Goal: Information Seeking & Learning: Learn about a topic

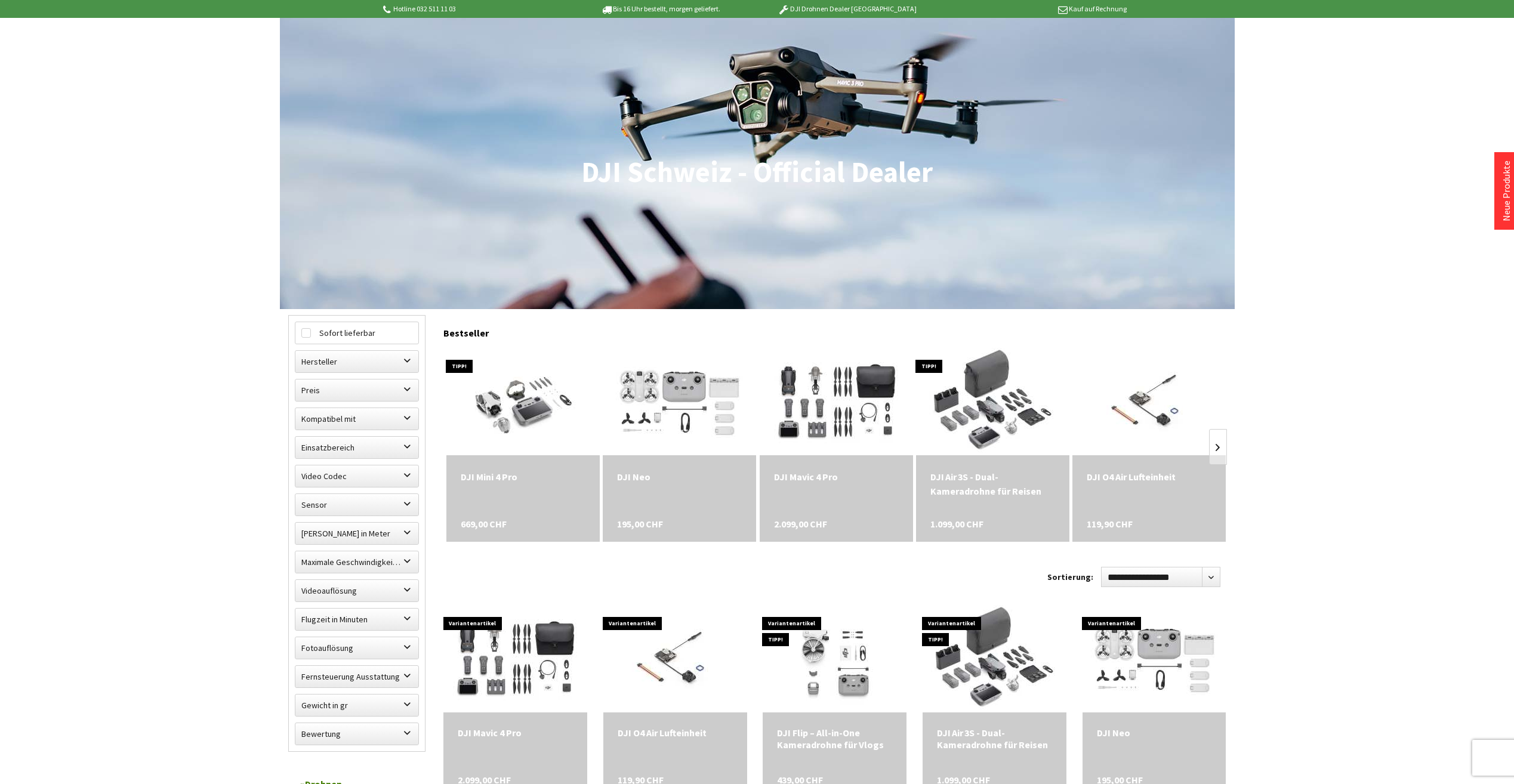
scroll to position [120, 0]
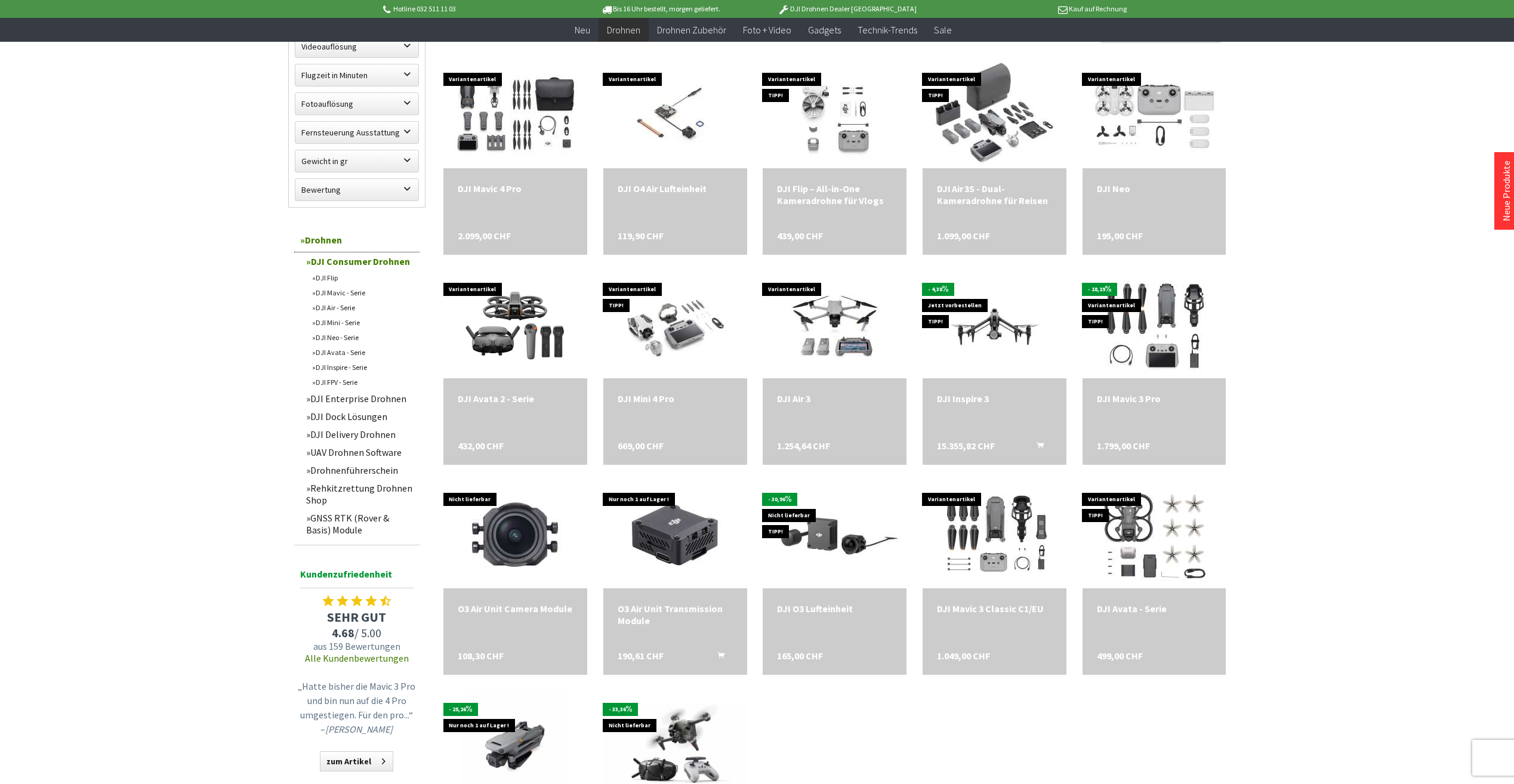
scroll to position [656, 0]
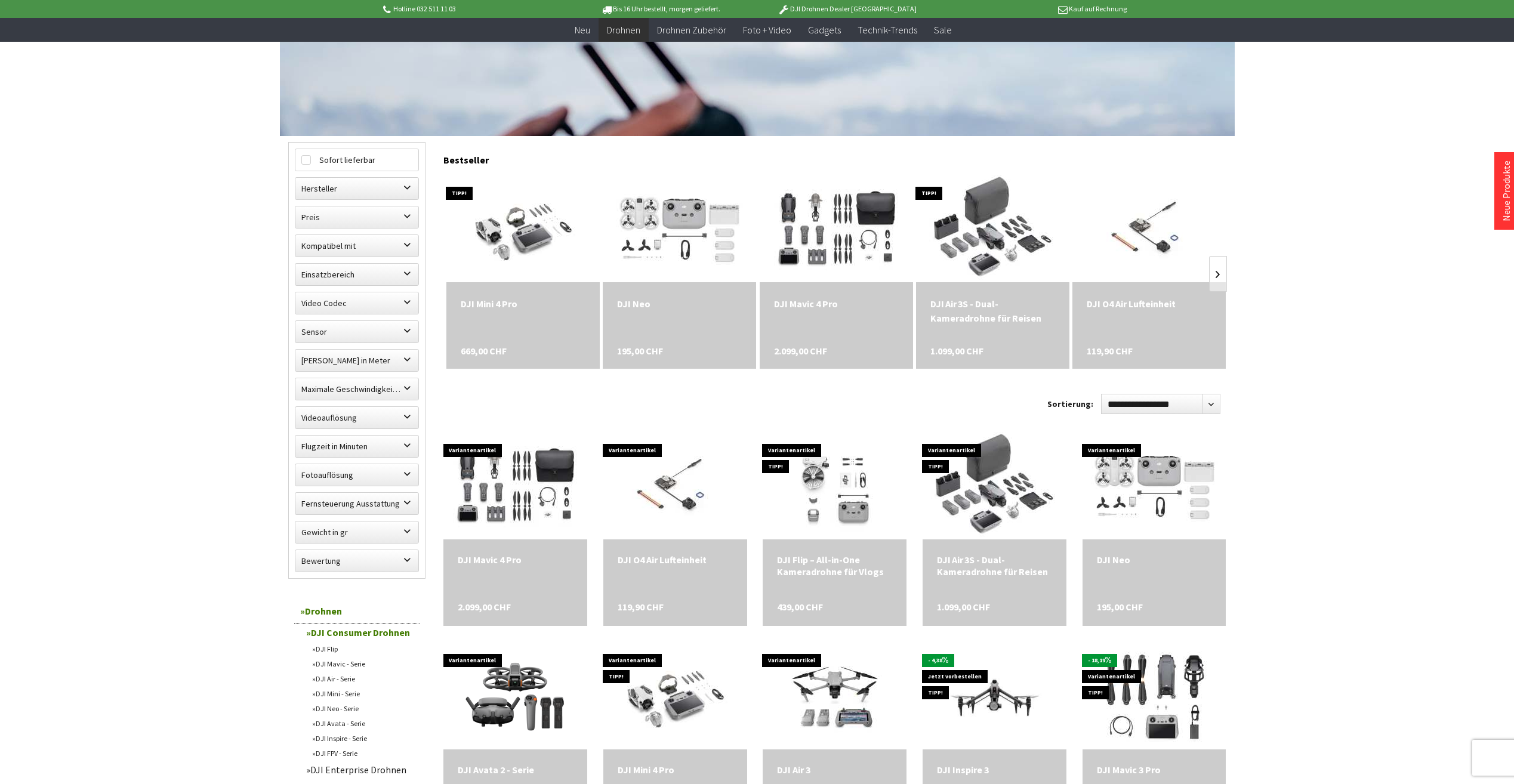
scroll to position [179, 0]
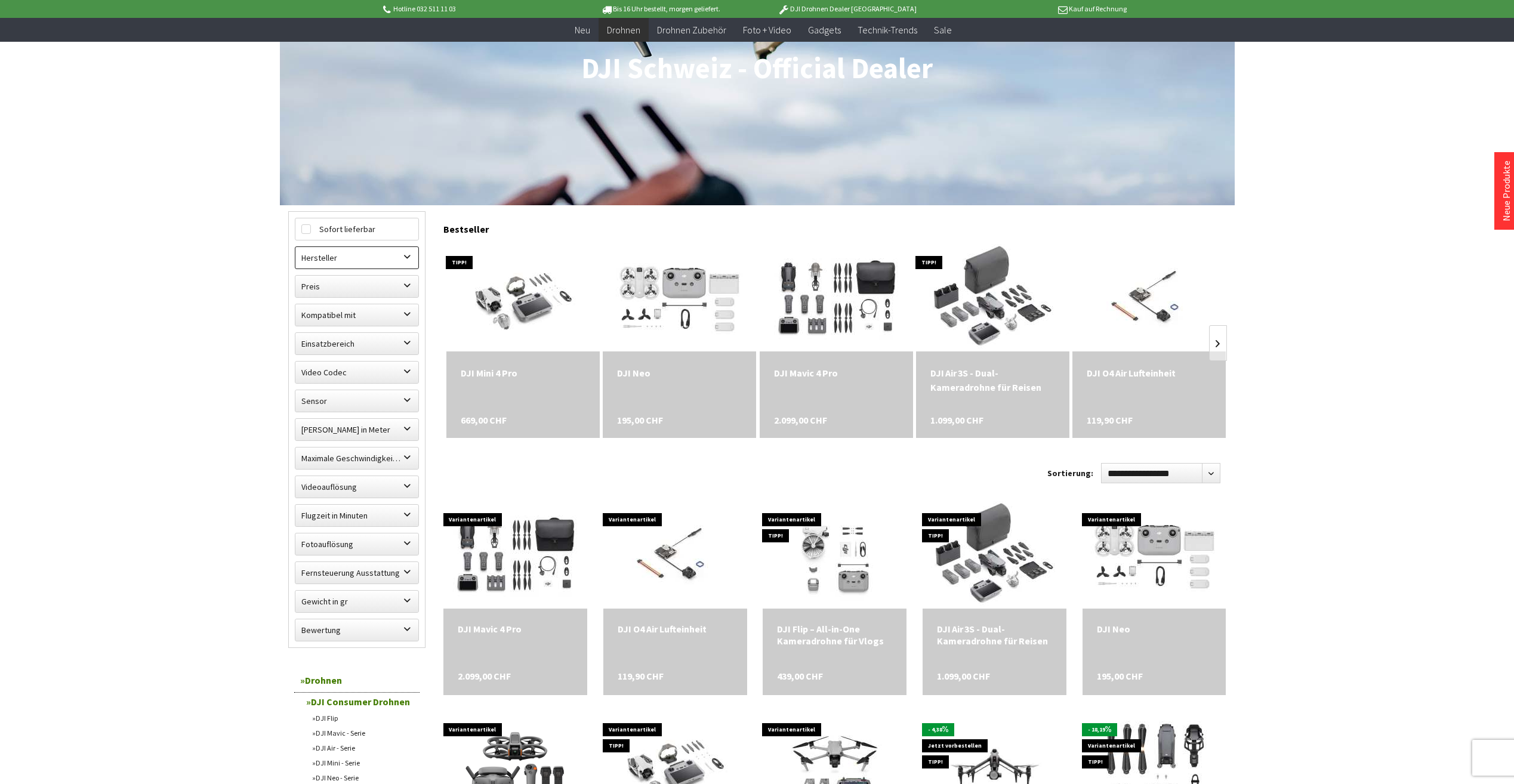
click at [411, 258] on label "Hersteller" at bounding box center [356, 257] width 123 height 21
click at [411, 344] on label "Einsatzbereich" at bounding box center [356, 343] width 123 height 21
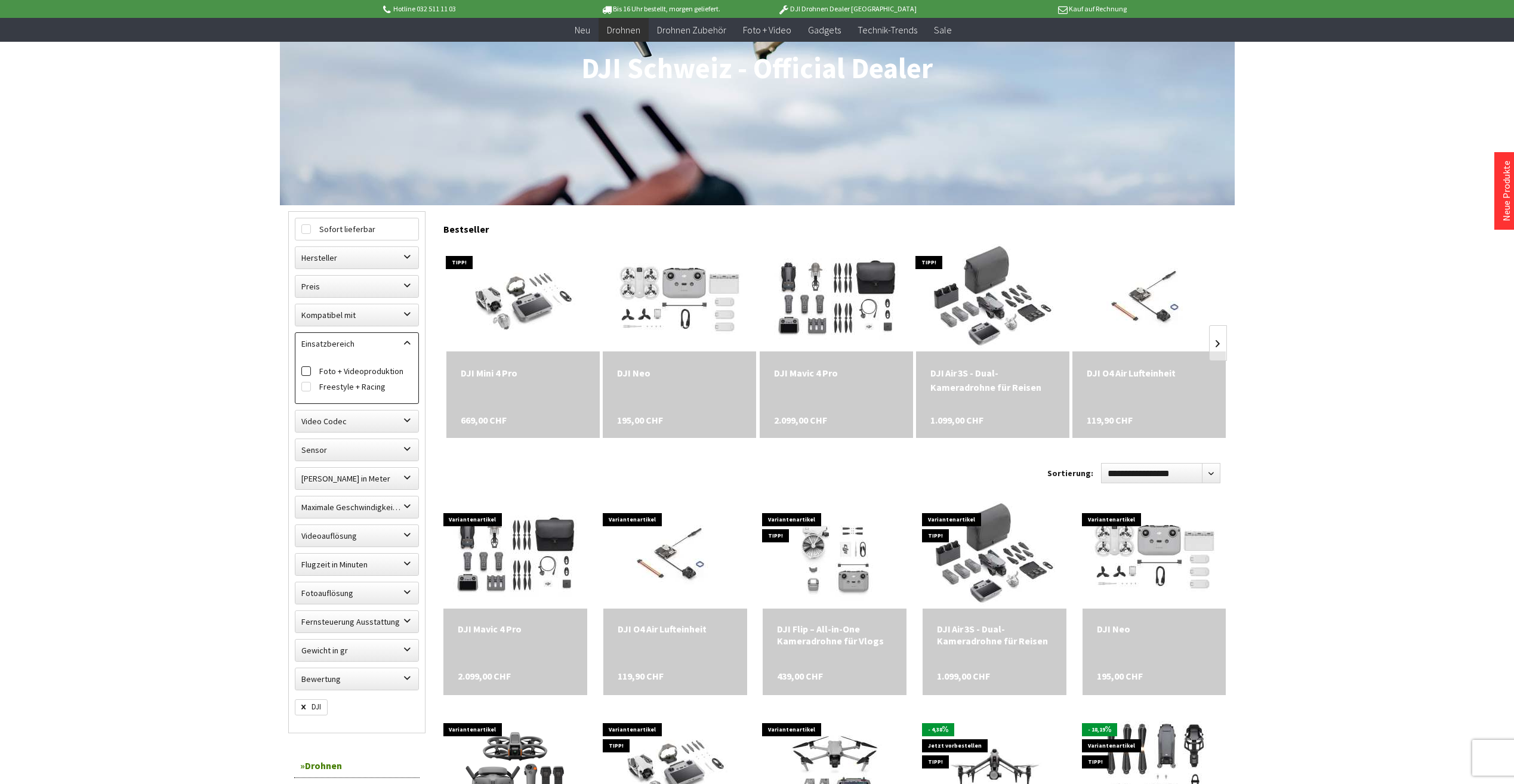
click at [377, 369] on label "Foto + Videoproduktion" at bounding box center [356, 371] width 111 height 16
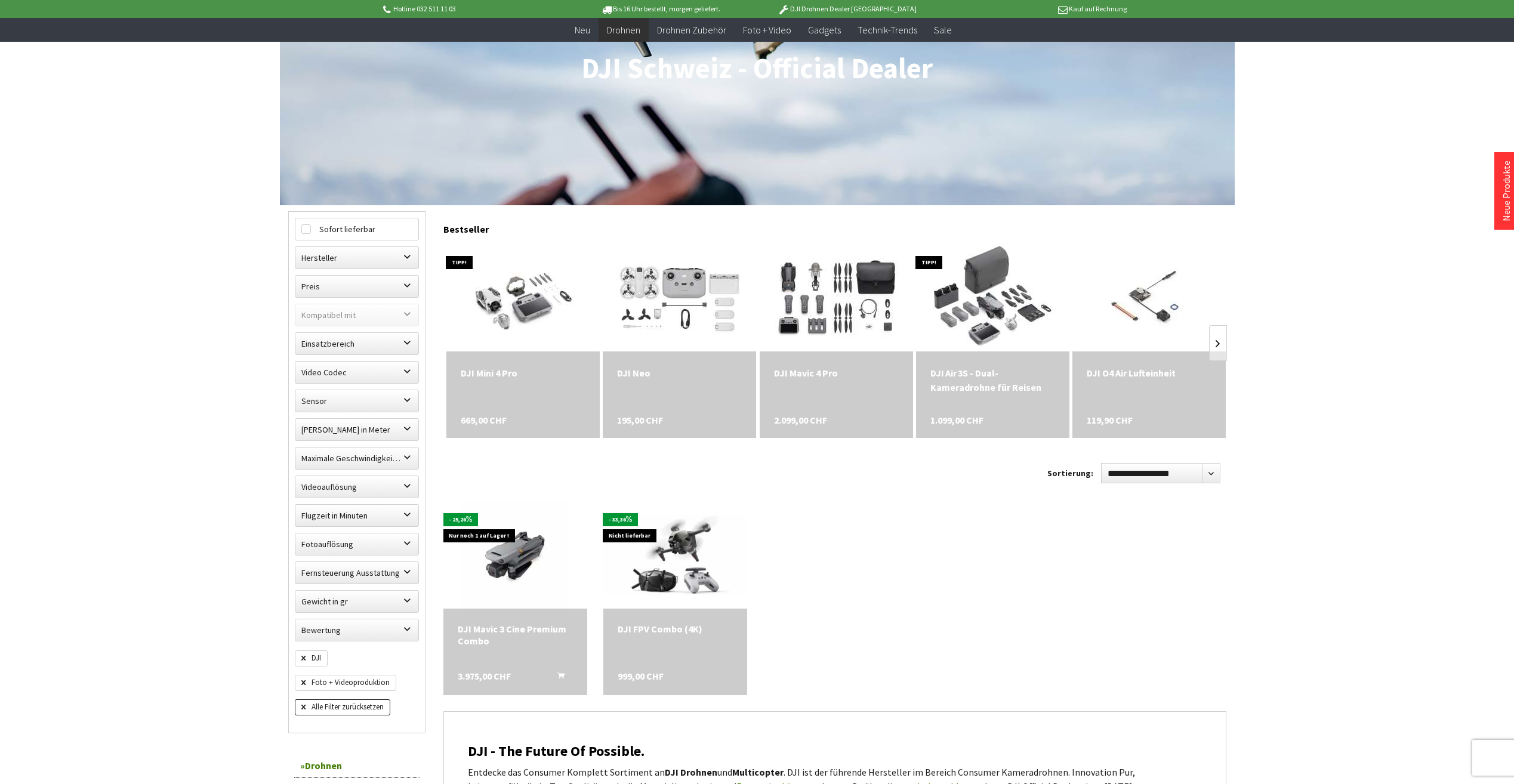
click at [794, 373] on div "DJI Mavic 4 Pro" at bounding box center [836, 373] width 124 height 15
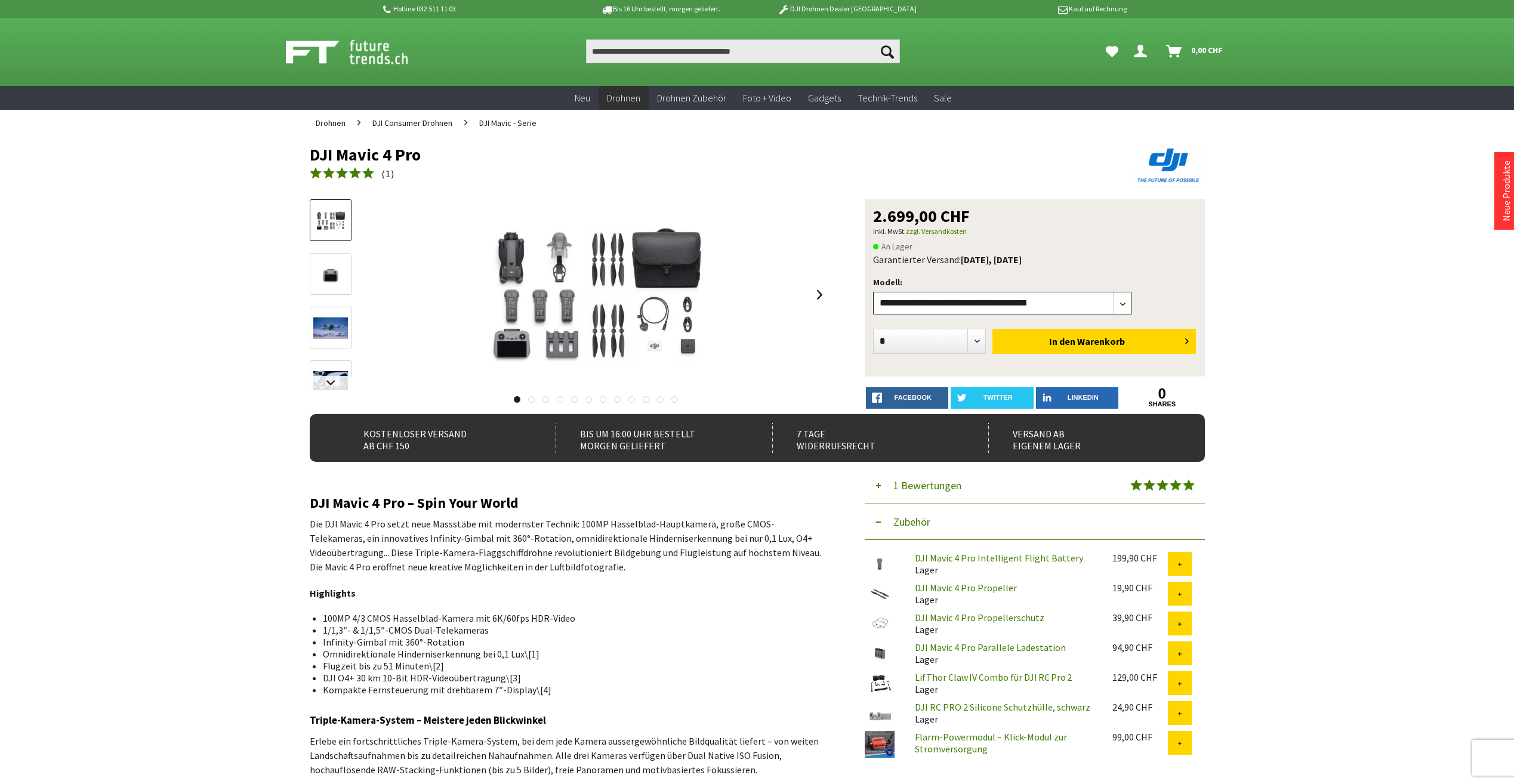
click at [1124, 301] on select"] "**********" at bounding box center [1003, 303] width 259 height 22
select select"] "***"
click at [873, 292] on select"] "**********" at bounding box center [1003, 303] width 259 height 22
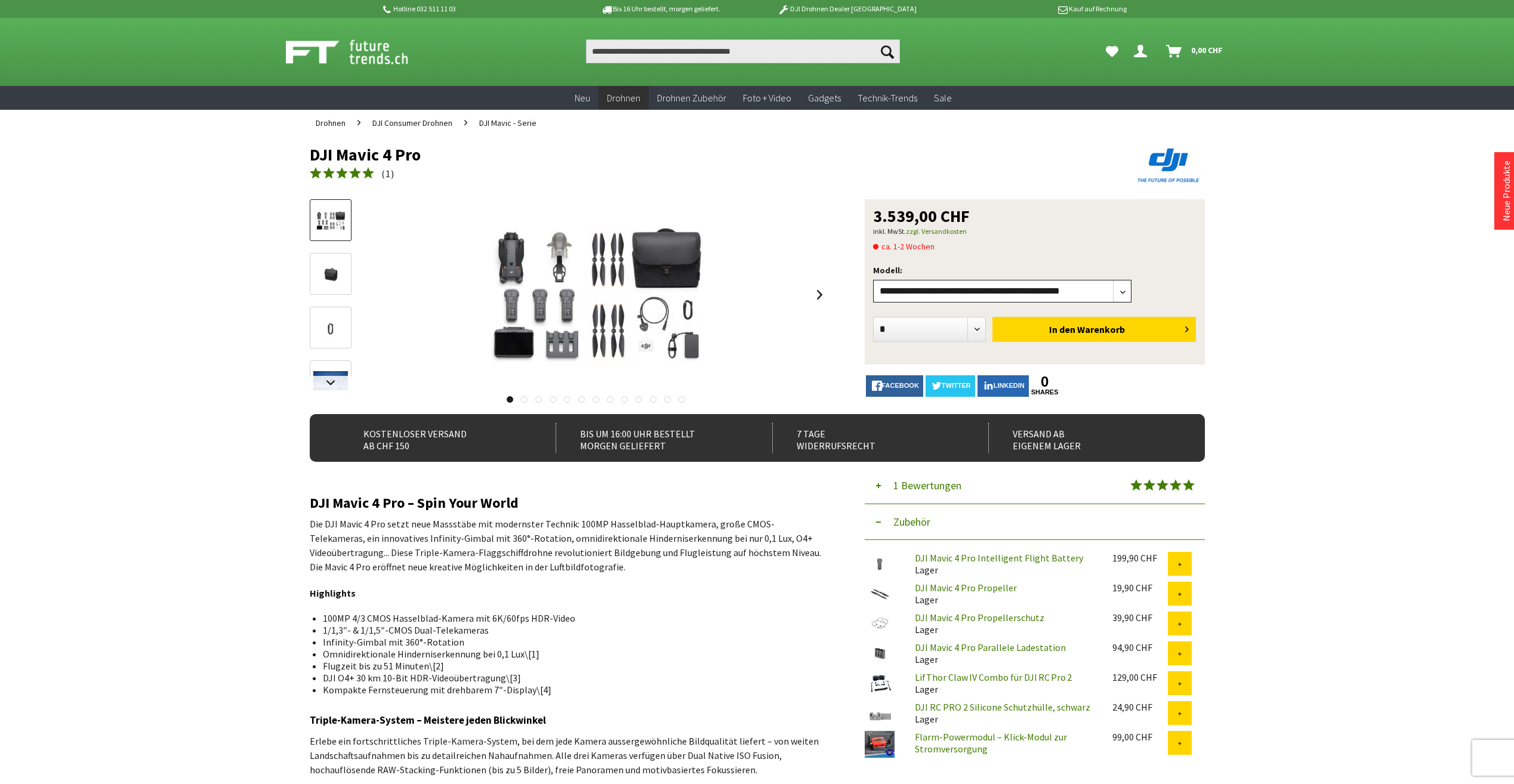
click at [891, 290] on select"] "**********" at bounding box center [1003, 291] width 259 height 22
click at [873, 280] on select"] "**********" at bounding box center [1003, 291] width 259 height 22
drag, startPoint x: 943, startPoint y: 290, endPoint x: 998, endPoint y: 286, distance: 55.1
click at [998, 286] on select"] "**********" at bounding box center [1003, 291] width 259 height 22
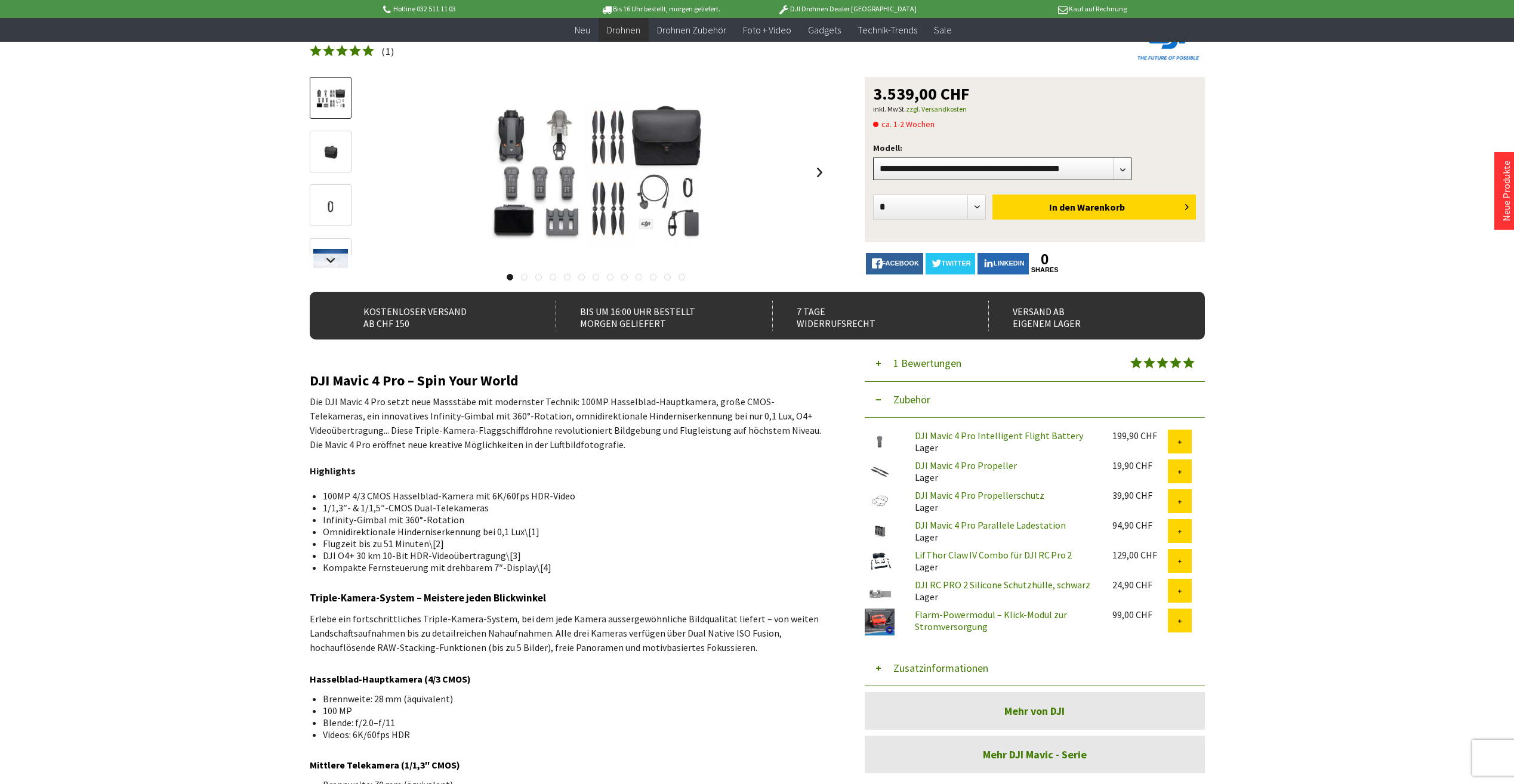
scroll to position [120, 0]
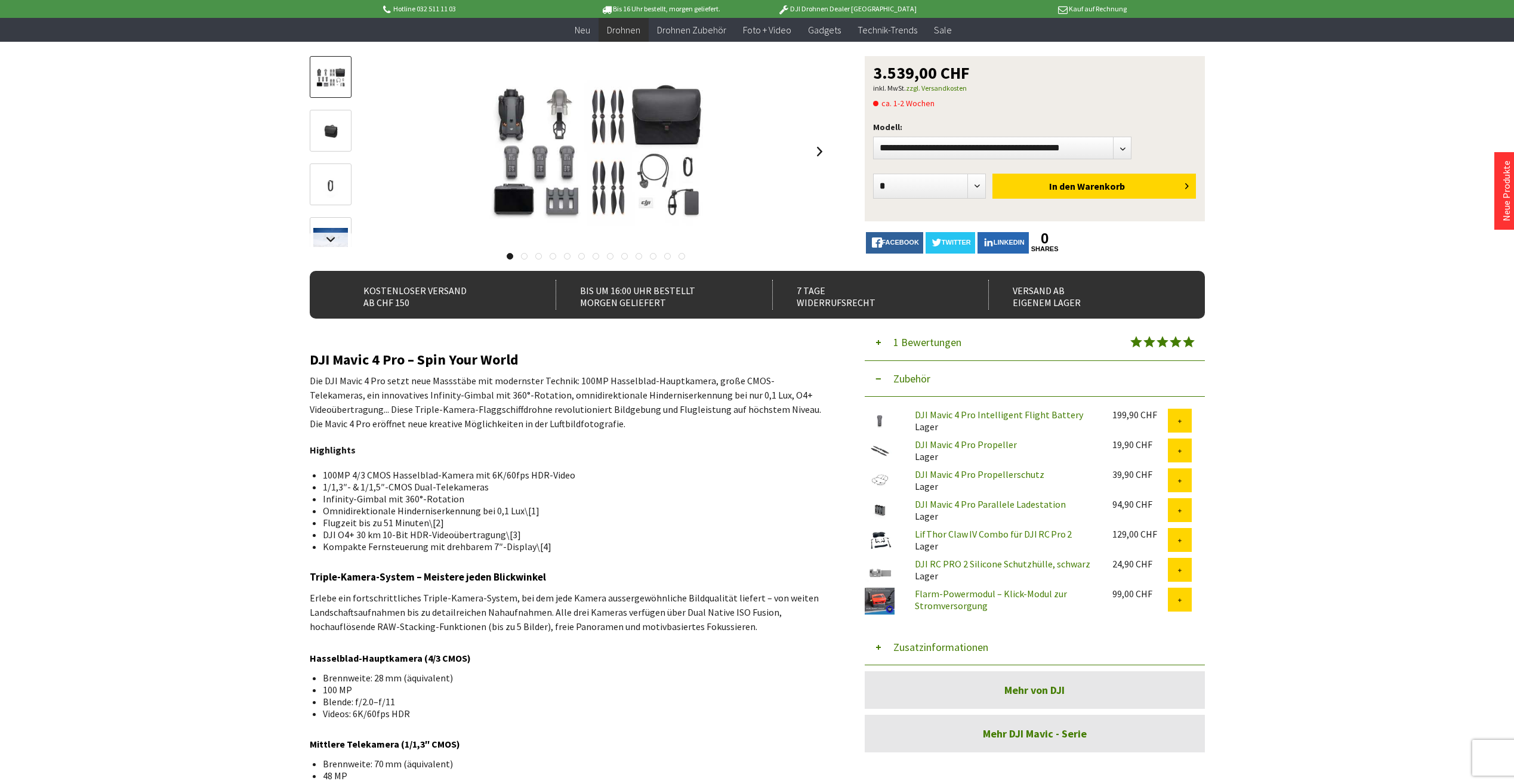
click at [523, 257] on link at bounding box center [524, 256] width 7 height 7
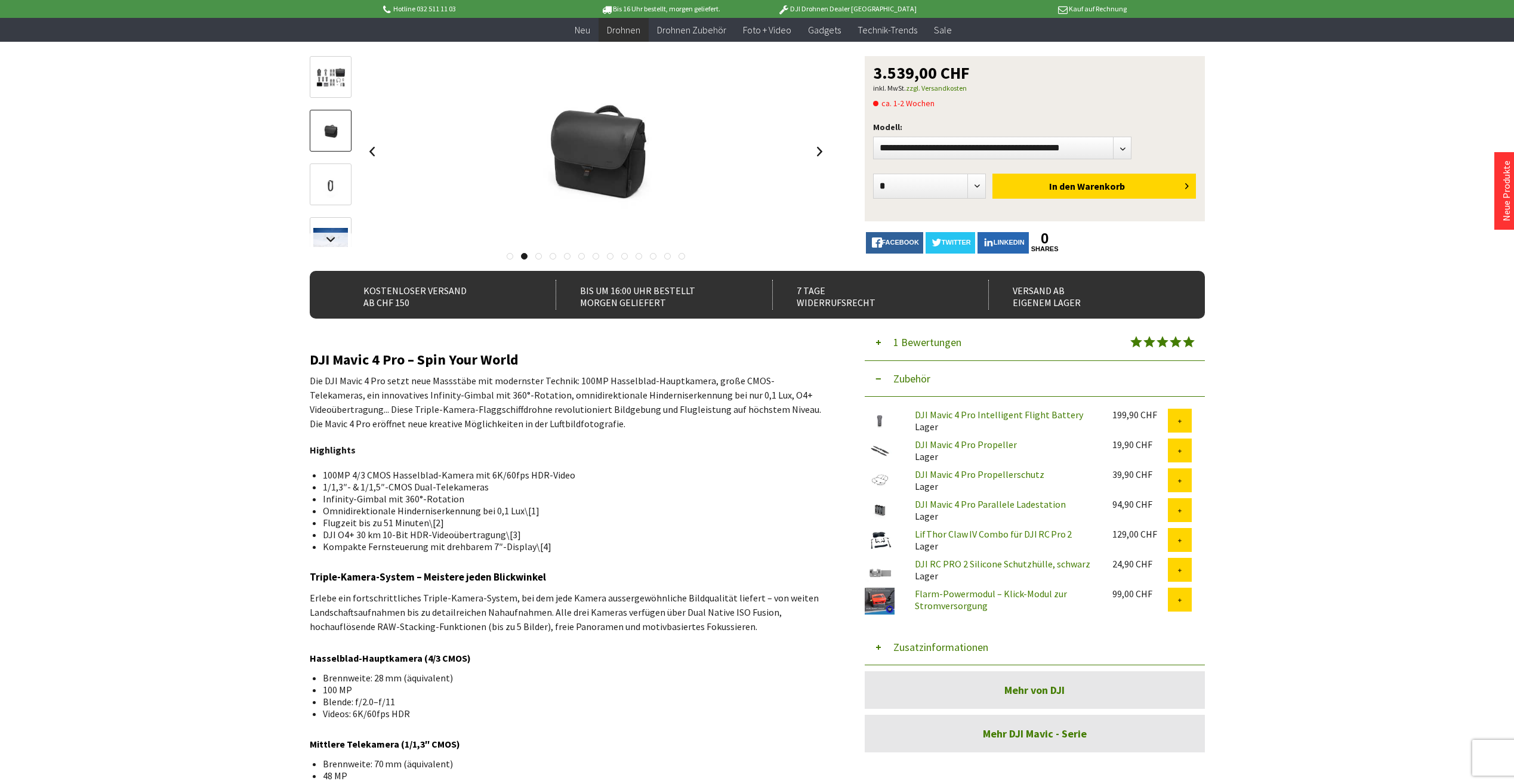
click at [533, 254] on div at bounding box center [569, 253] width 519 height 12
click at [538, 254] on link at bounding box center [538, 256] width 7 height 7
click at [550, 256] on link at bounding box center [553, 256] width 7 height 7
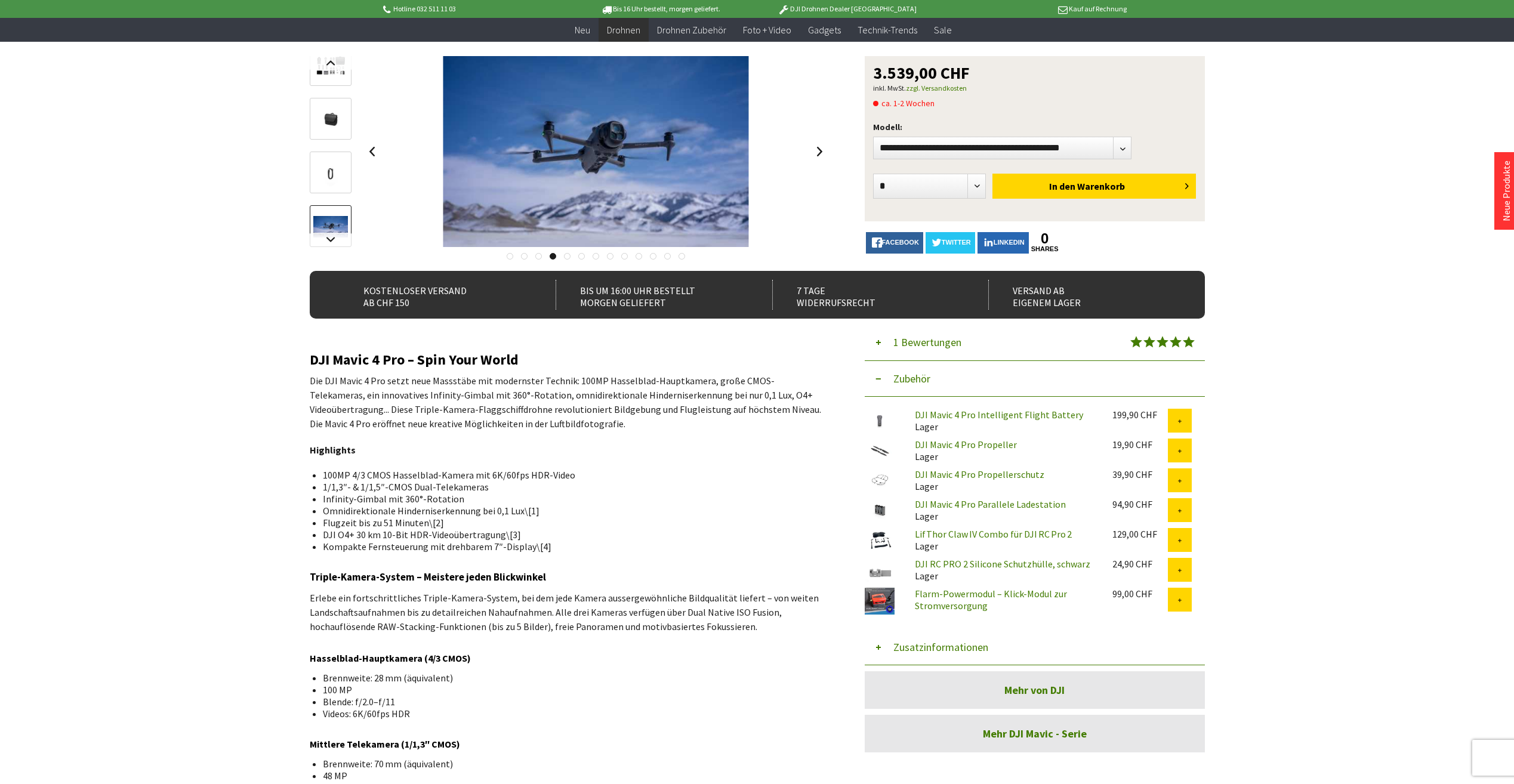
click at [568, 254] on link at bounding box center [567, 256] width 7 height 7
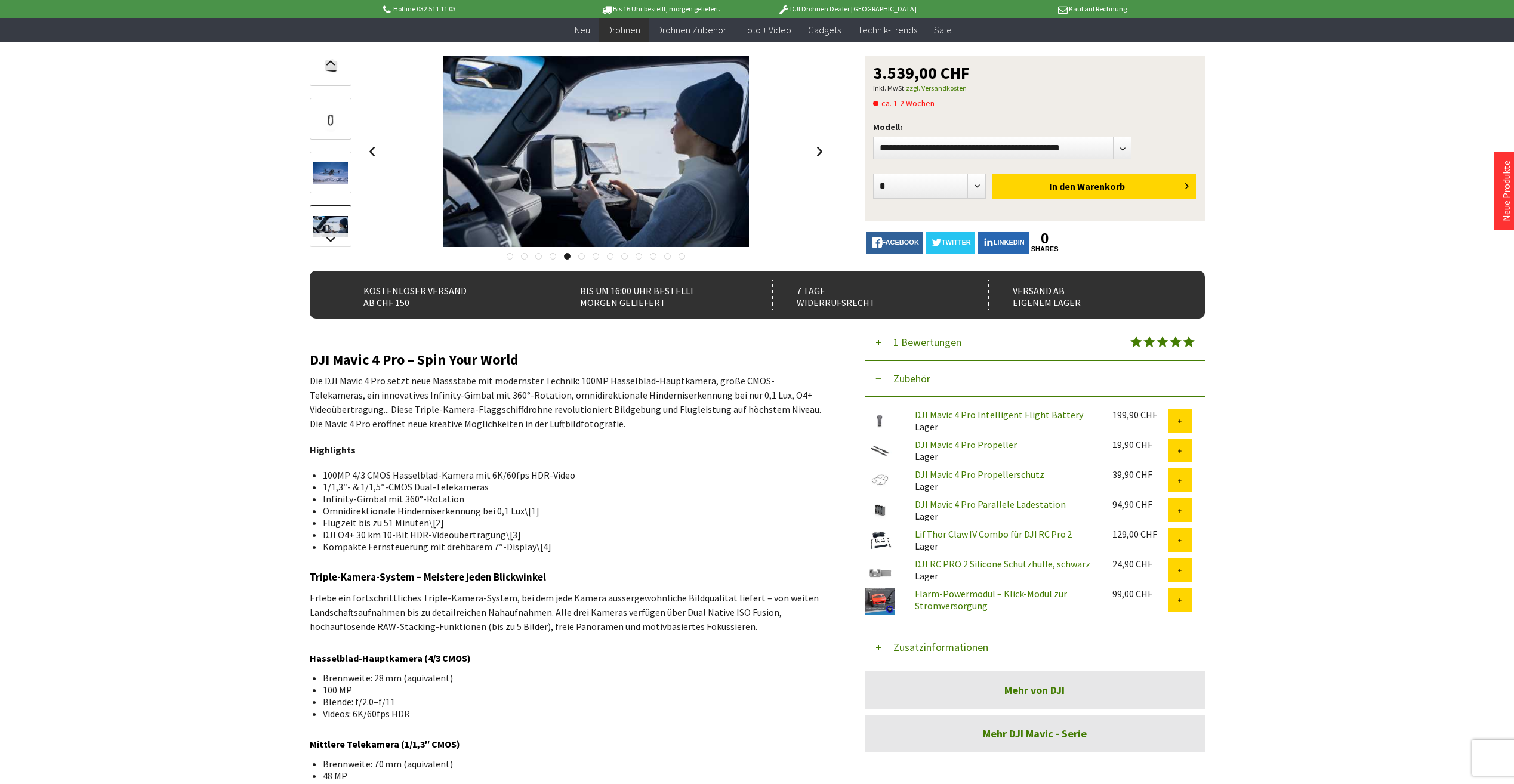
click at [580, 254] on link at bounding box center [581, 256] width 7 height 7
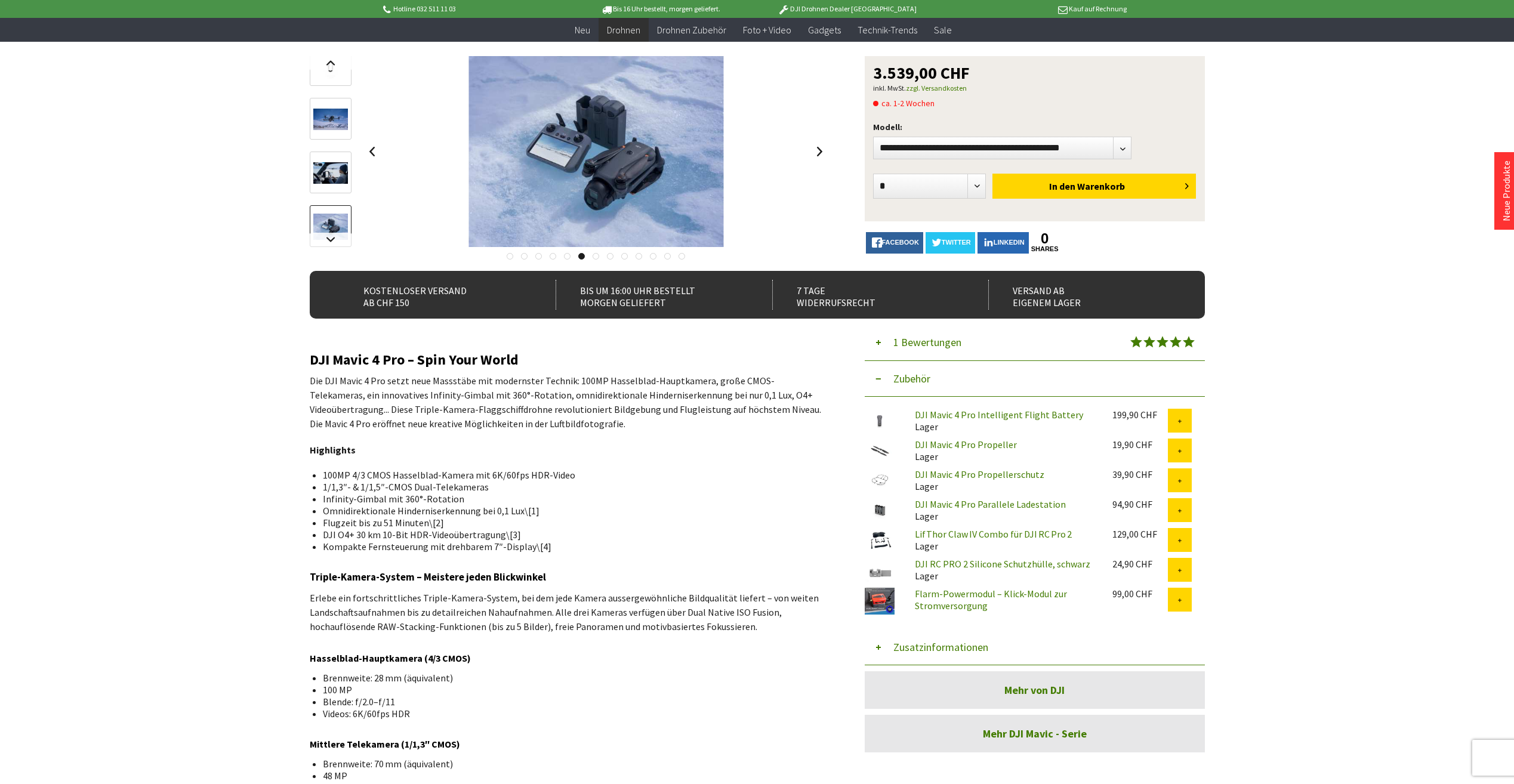
click at [567, 256] on link at bounding box center [567, 256] width 7 height 7
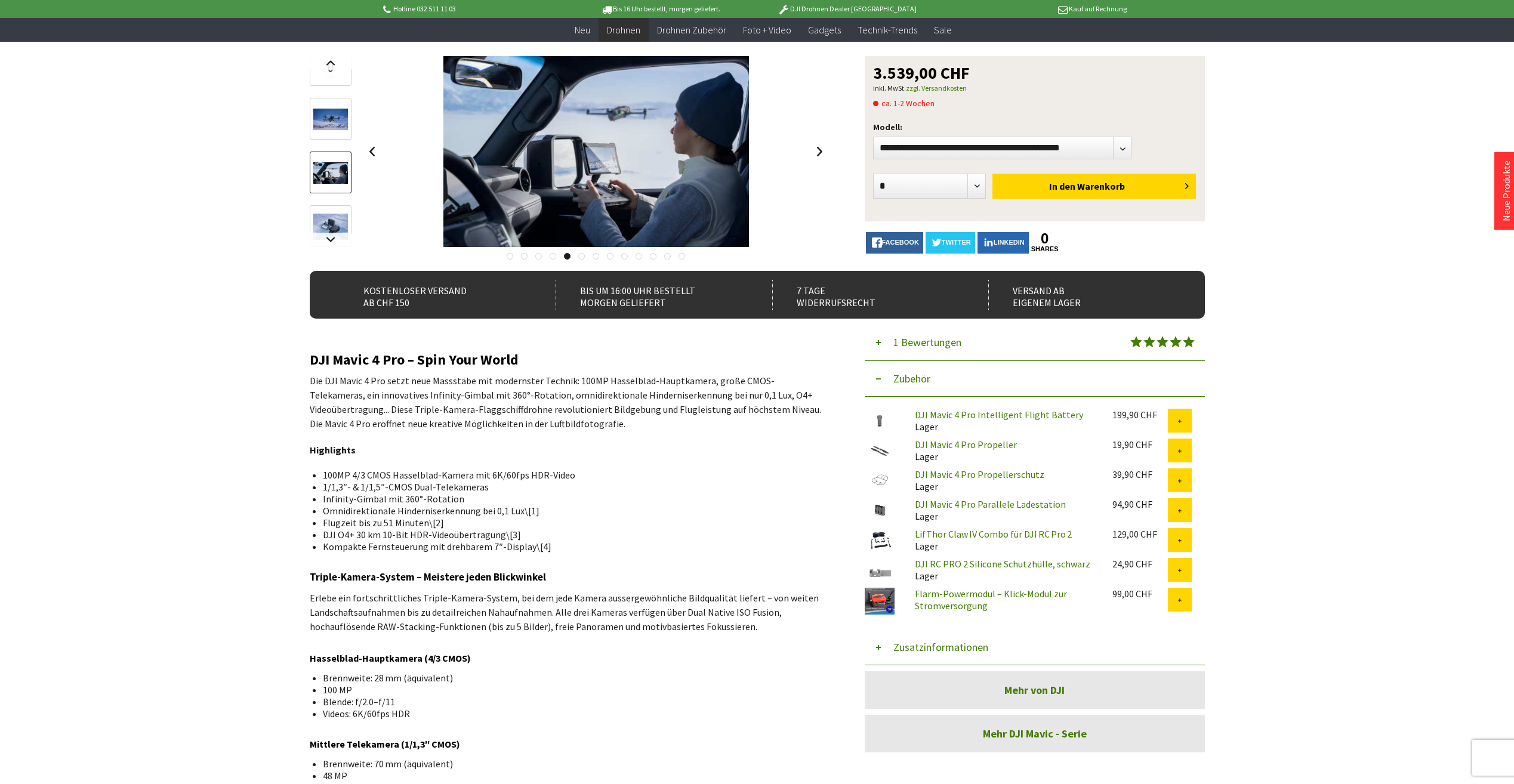
click at [581, 256] on link at bounding box center [581, 256] width 7 height 7
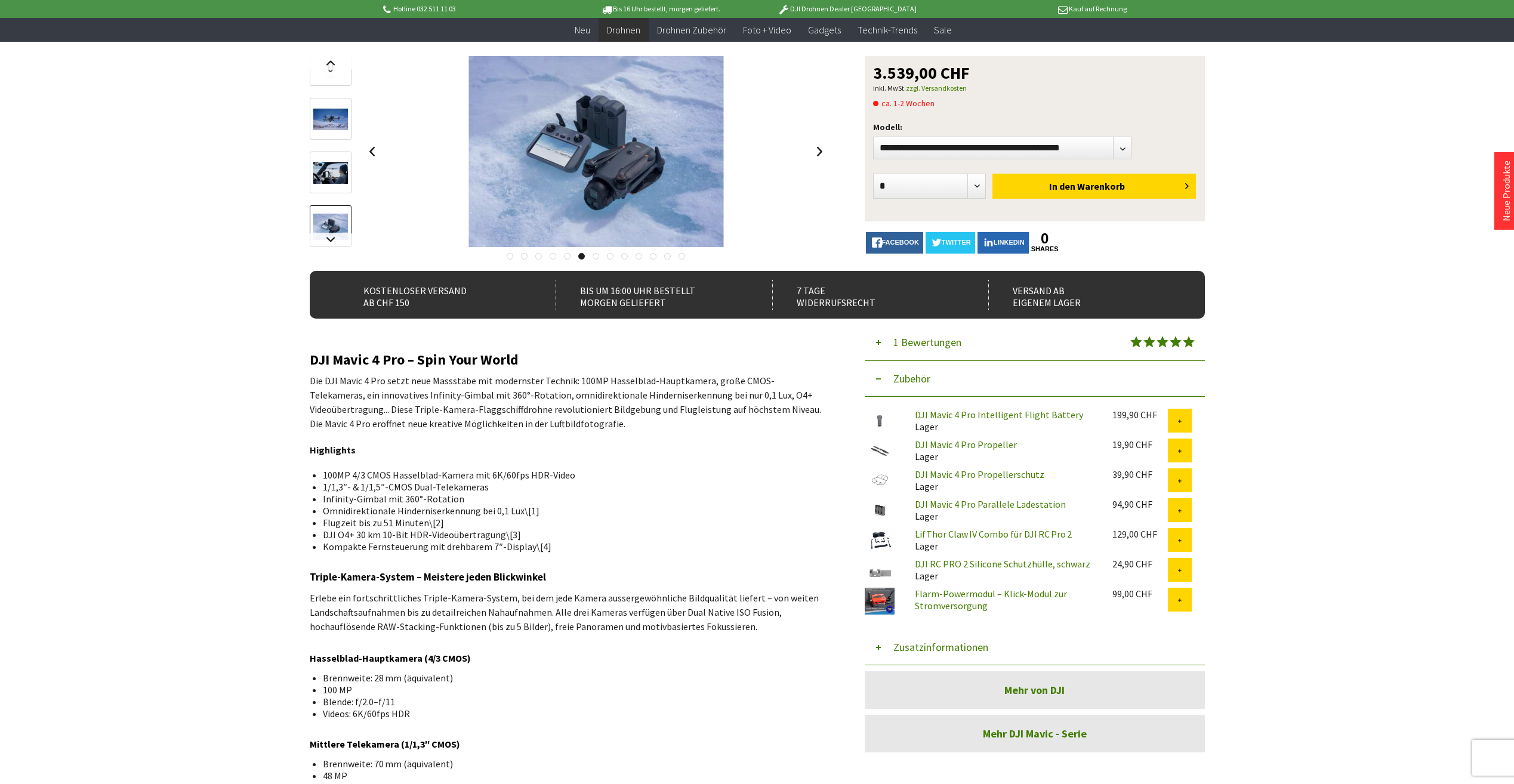
click at [593, 256] on link at bounding box center [596, 256] width 7 height 7
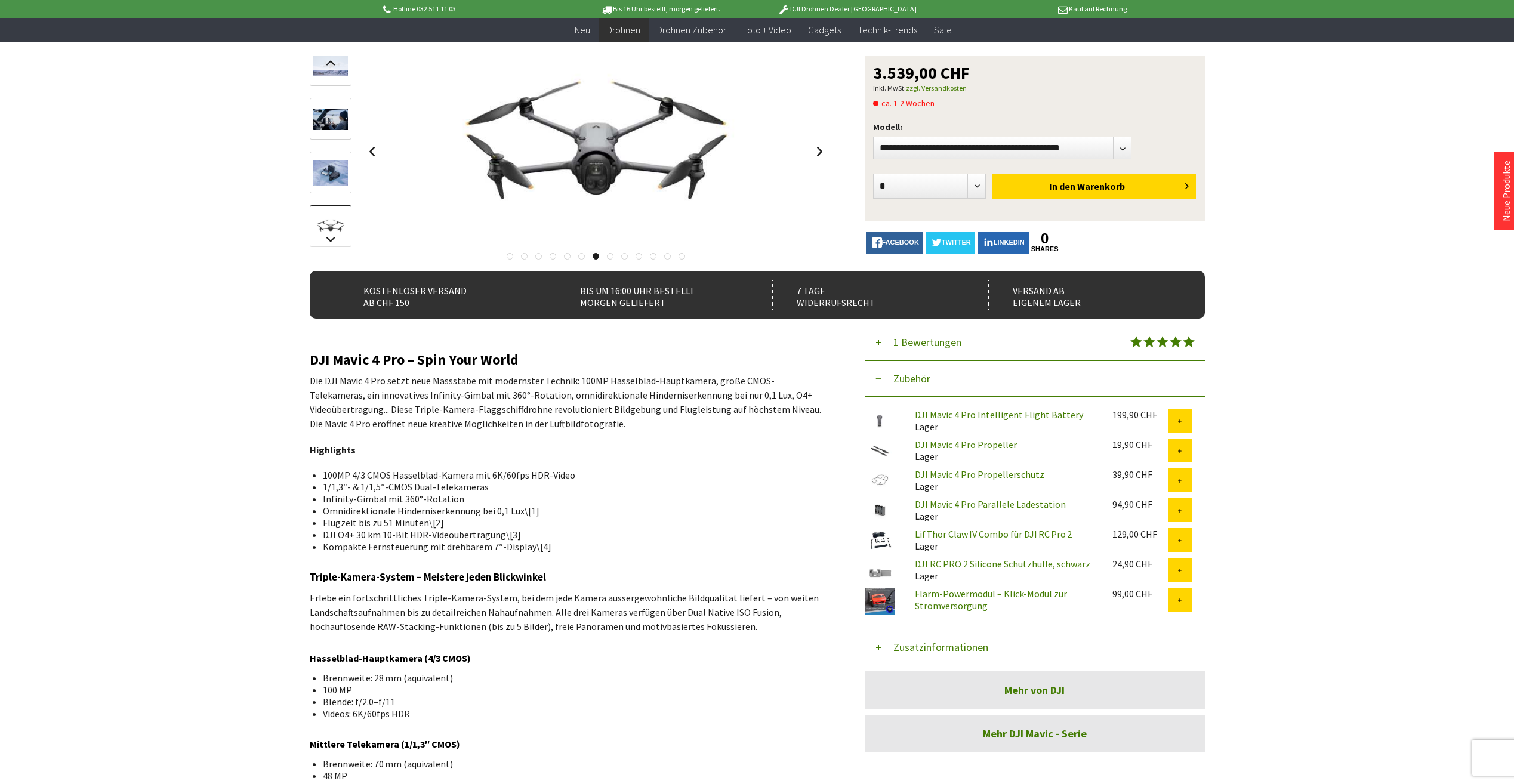
click at [612, 256] on link at bounding box center [610, 256] width 7 height 7
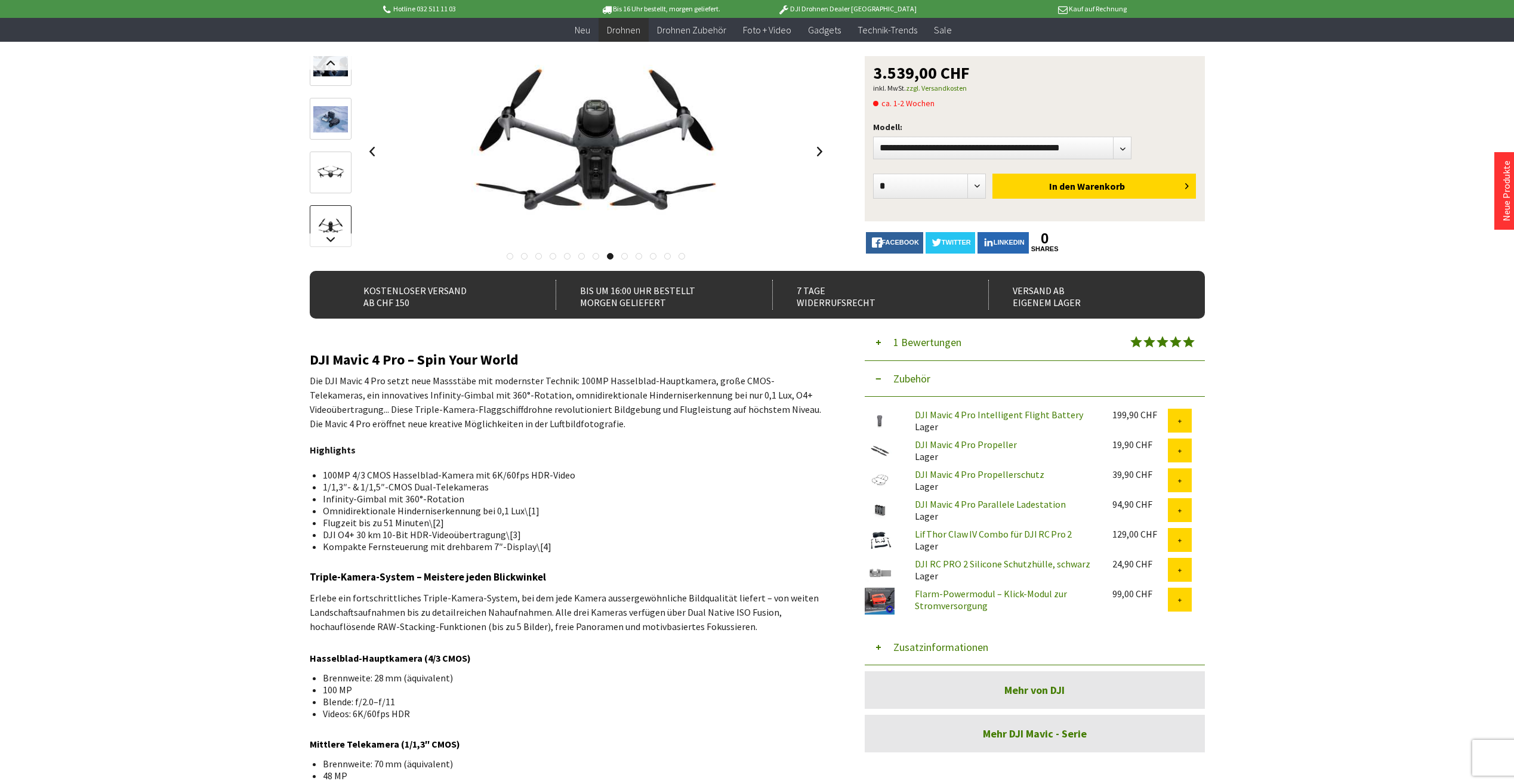
click at [621, 254] on link at bounding box center [624, 256] width 7 height 7
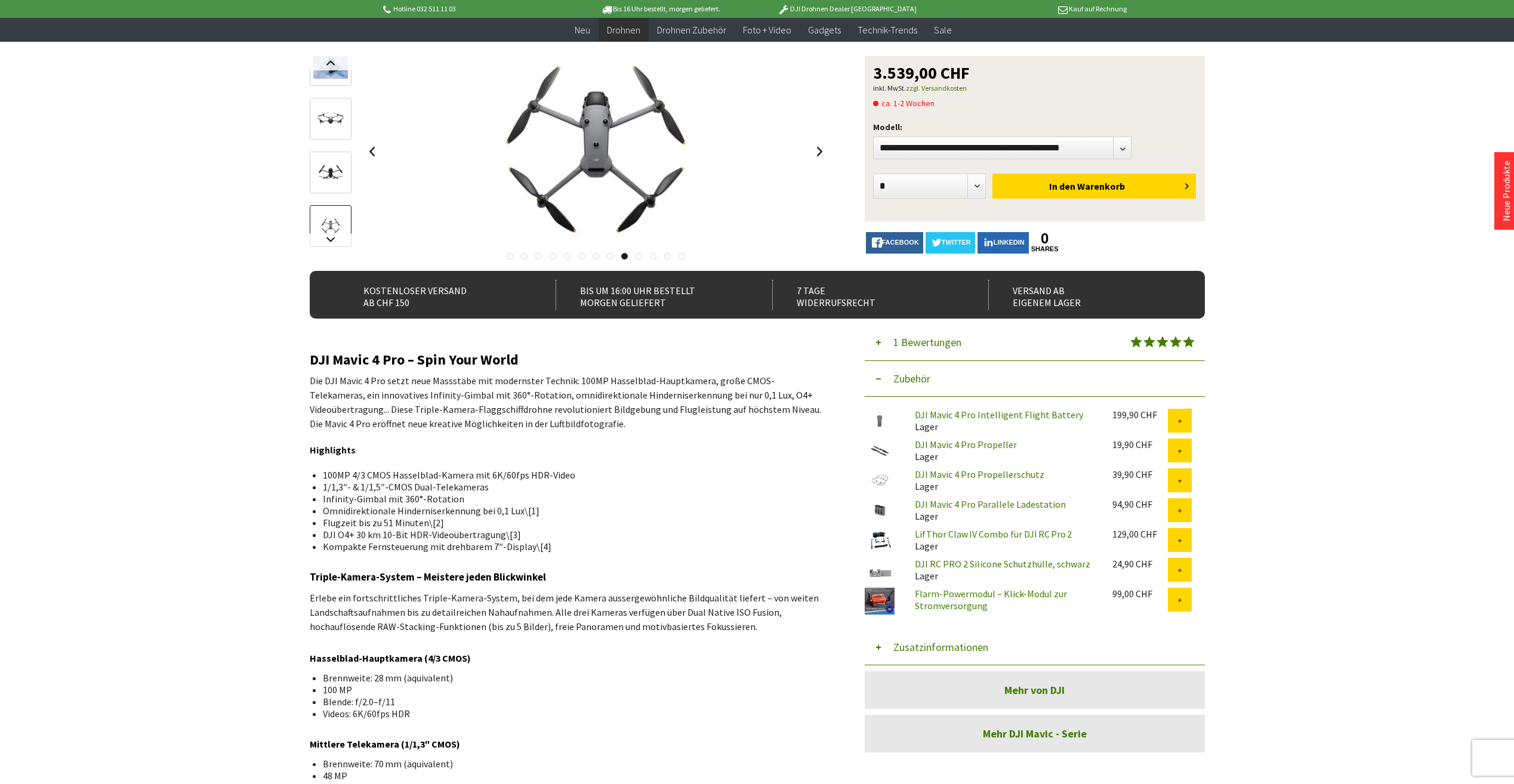
click at [640, 257] on link at bounding box center [639, 256] width 7 height 7
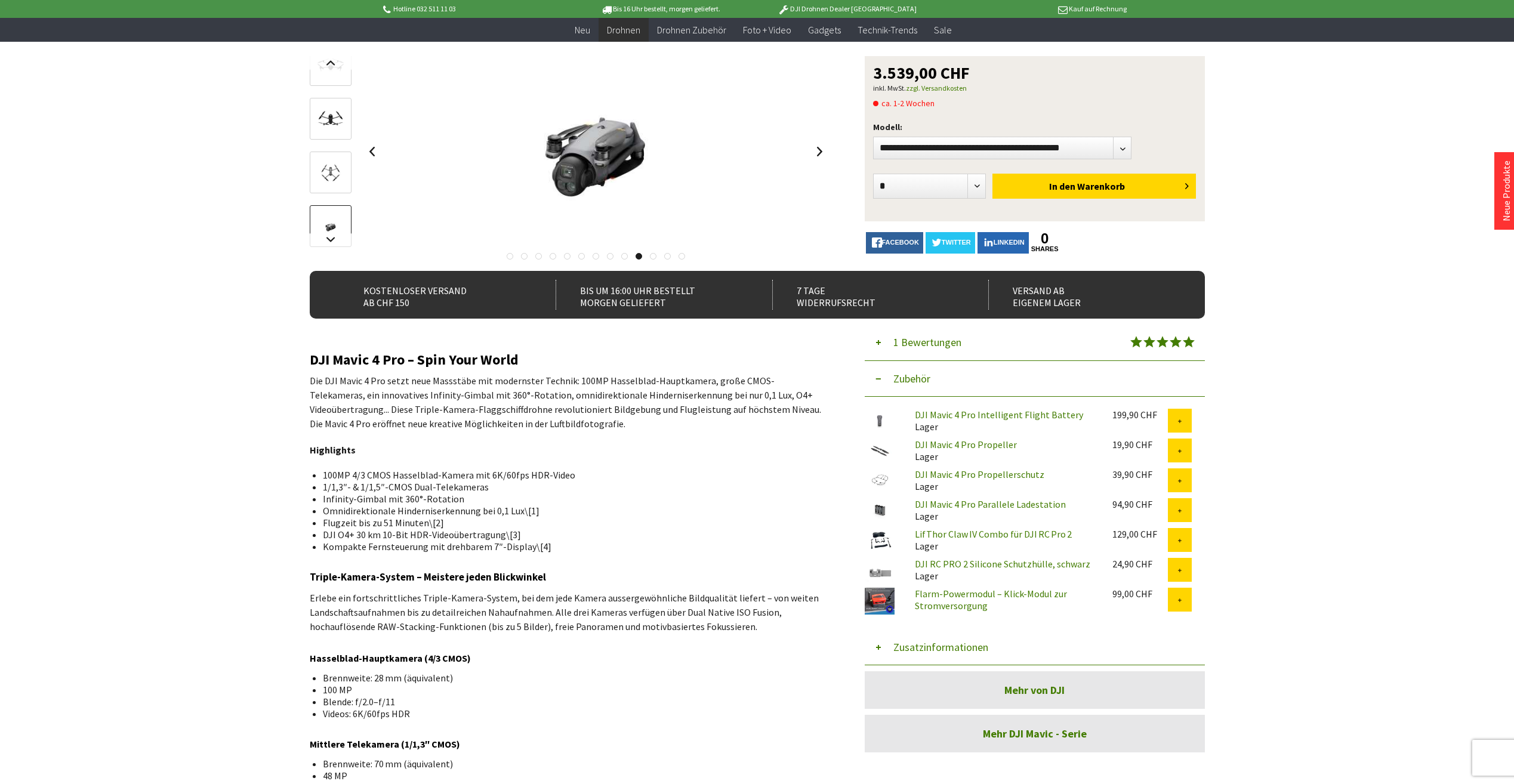
click at [649, 256] on div at bounding box center [569, 253] width 519 height 12
click at [652, 257] on link at bounding box center [653, 256] width 7 height 7
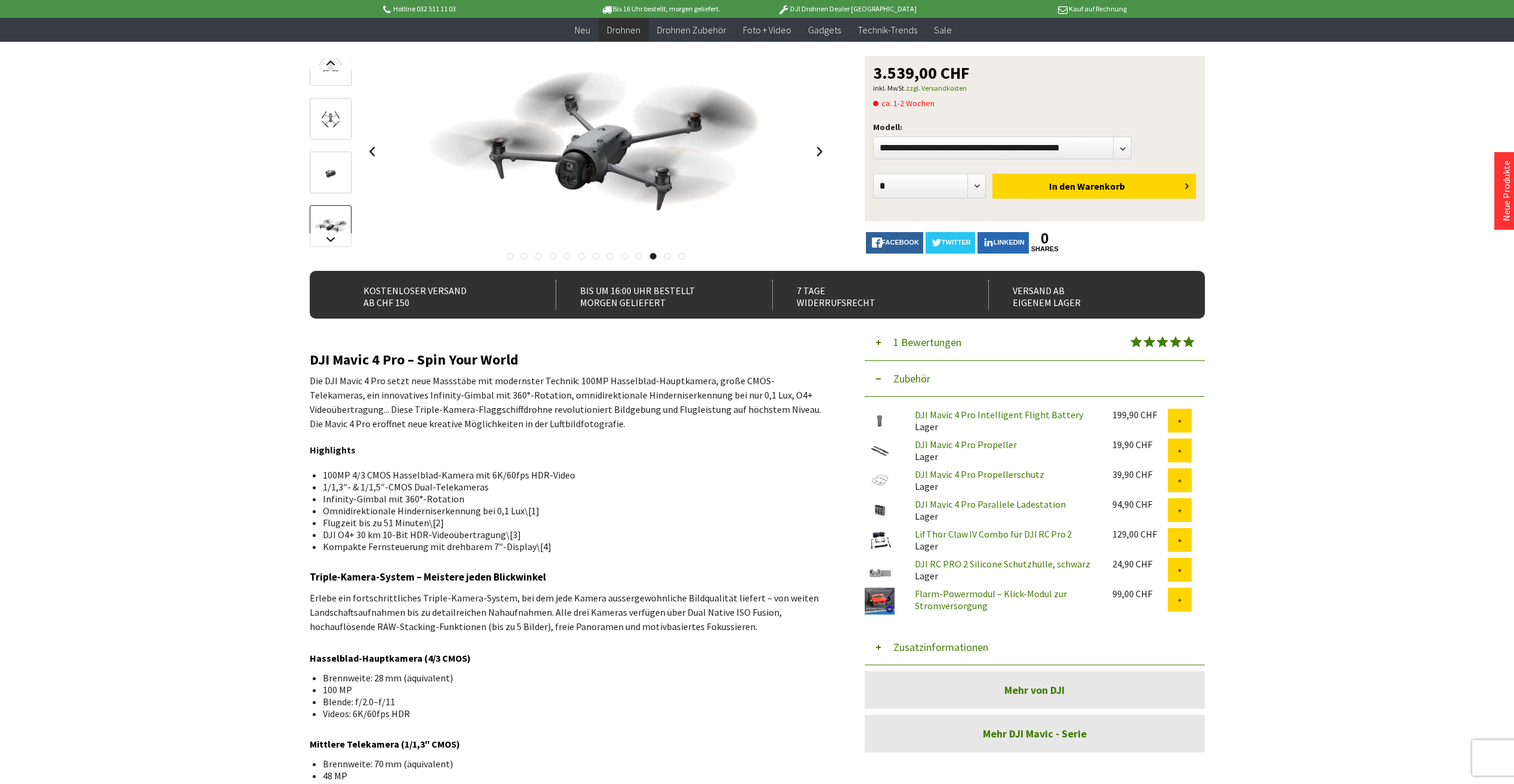
click at [669, 256] on link at bounding box center [667, 256] width 7 height 7
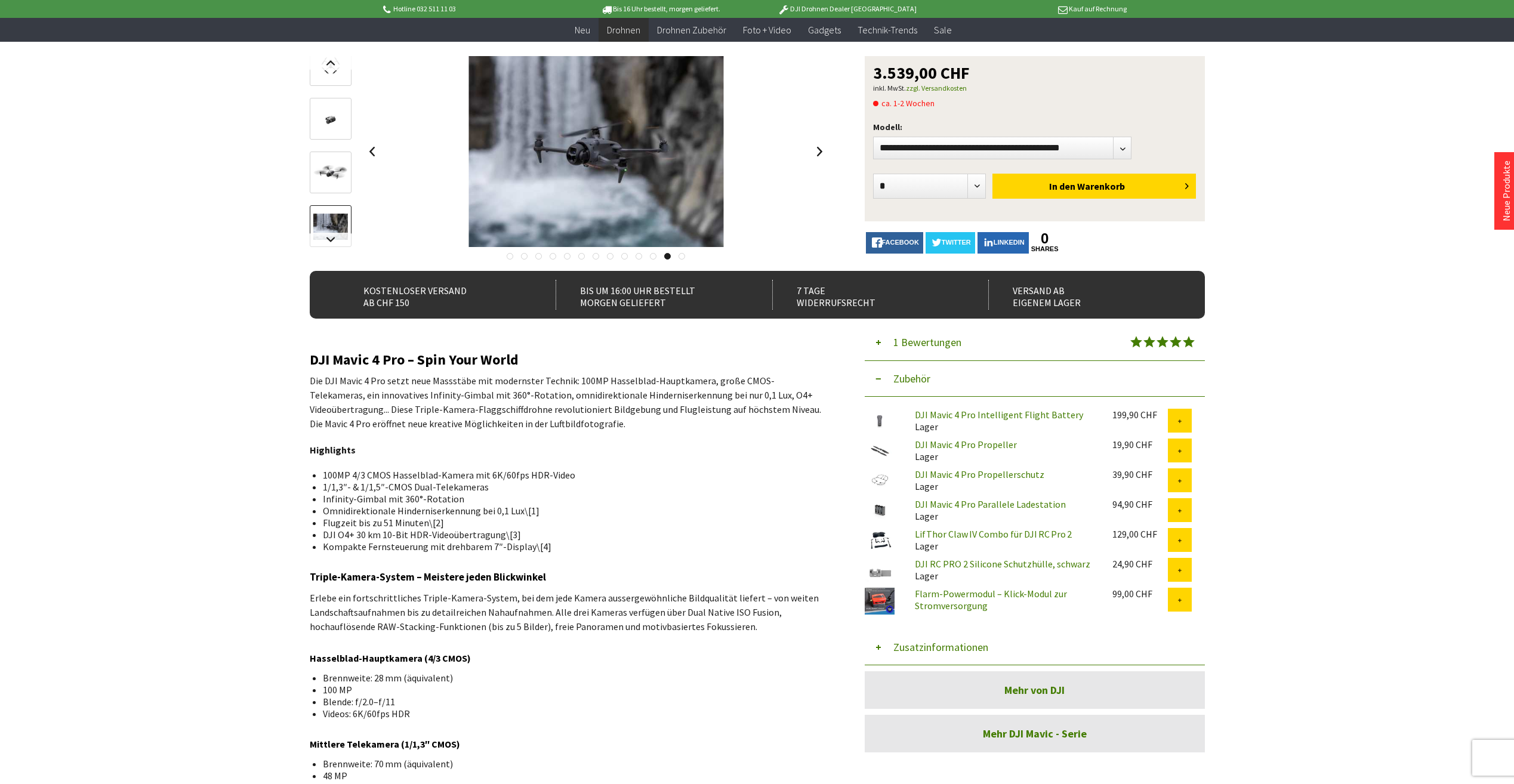
click at [681, 256] on link at bounding box center [681, 256] width 7 height 7
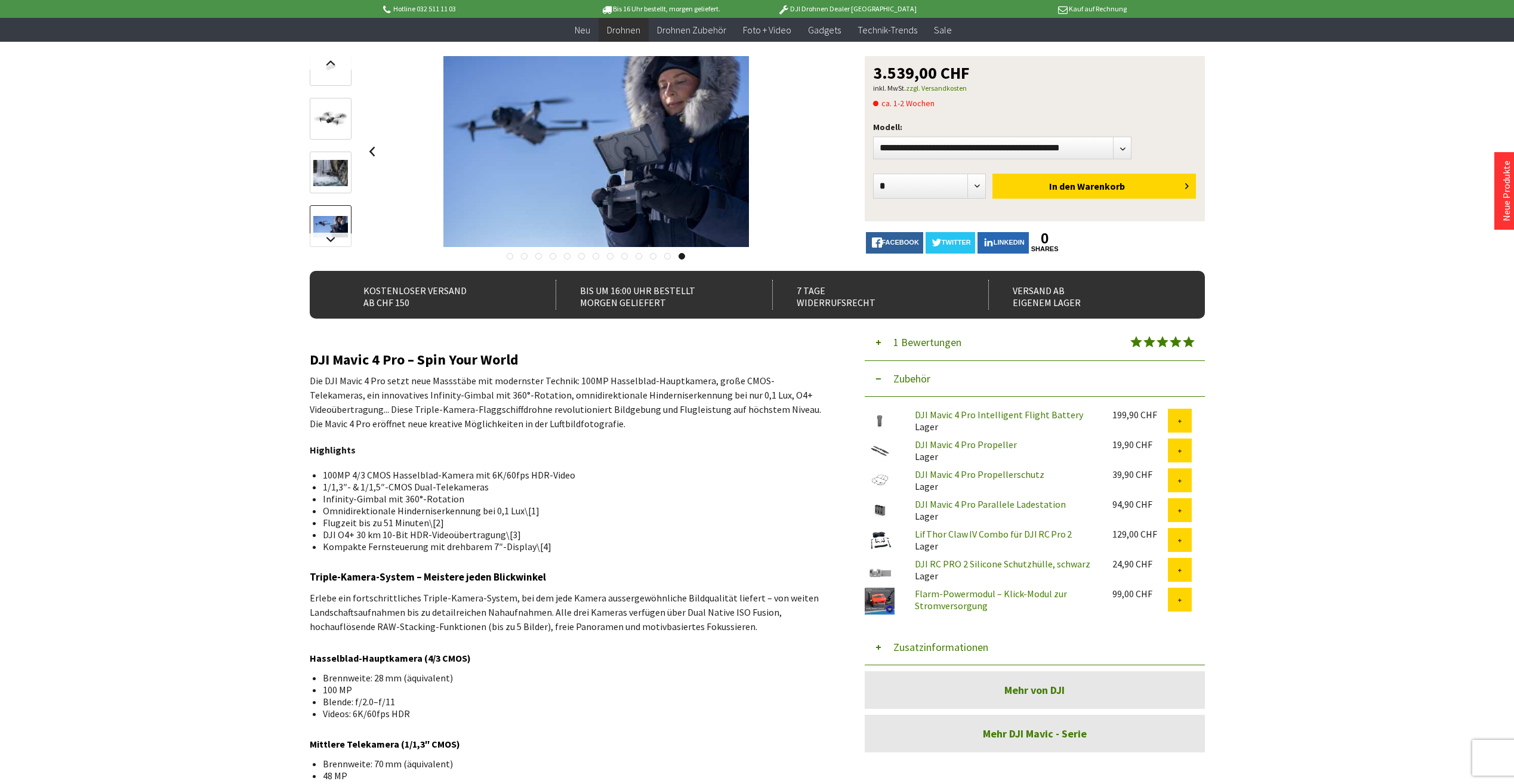
click at [510, 255] on link at bounding box center [510, 256] width 7 height 7
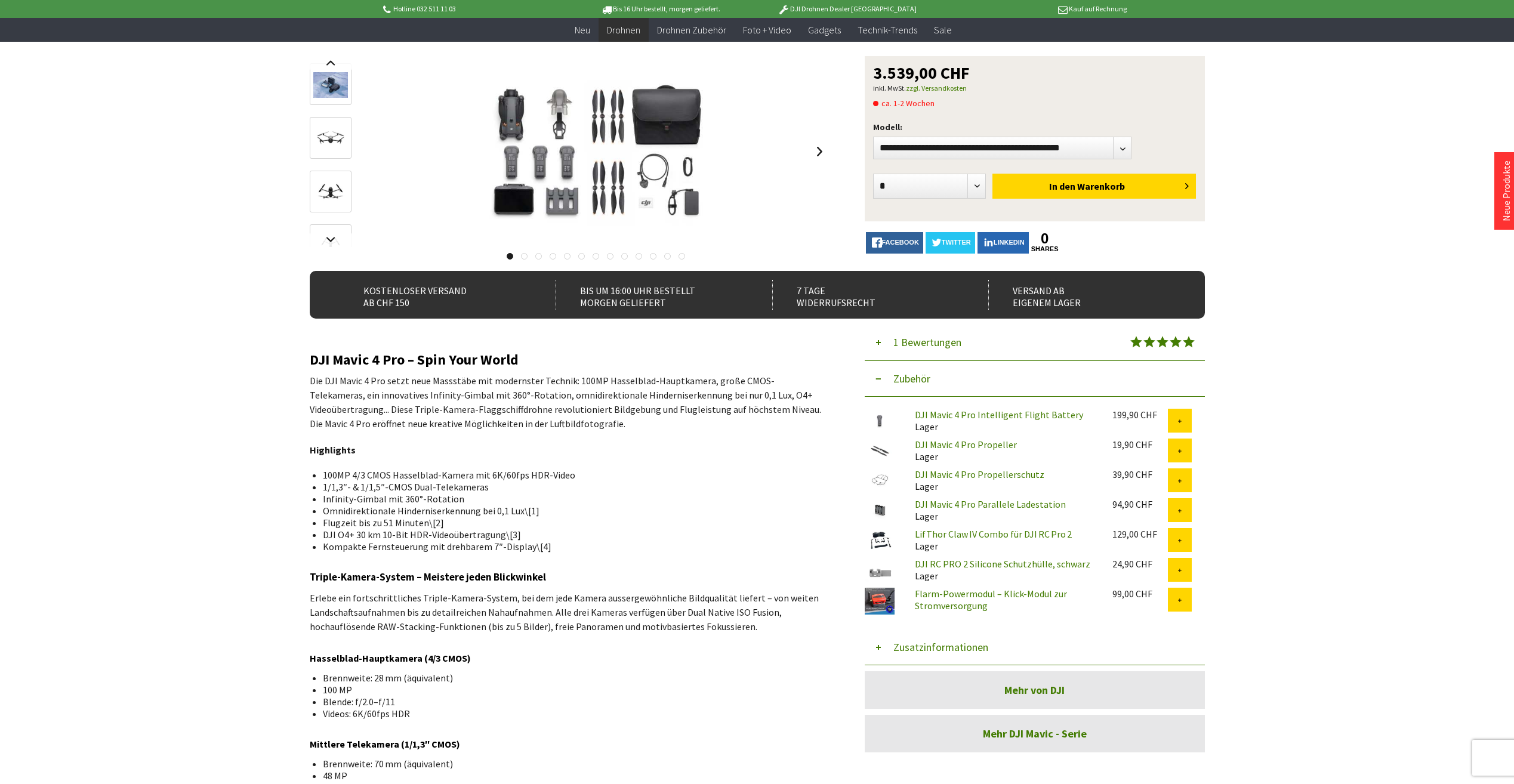
click at [510, 255] on link at bounding box center [510, 256] width 7 height 7
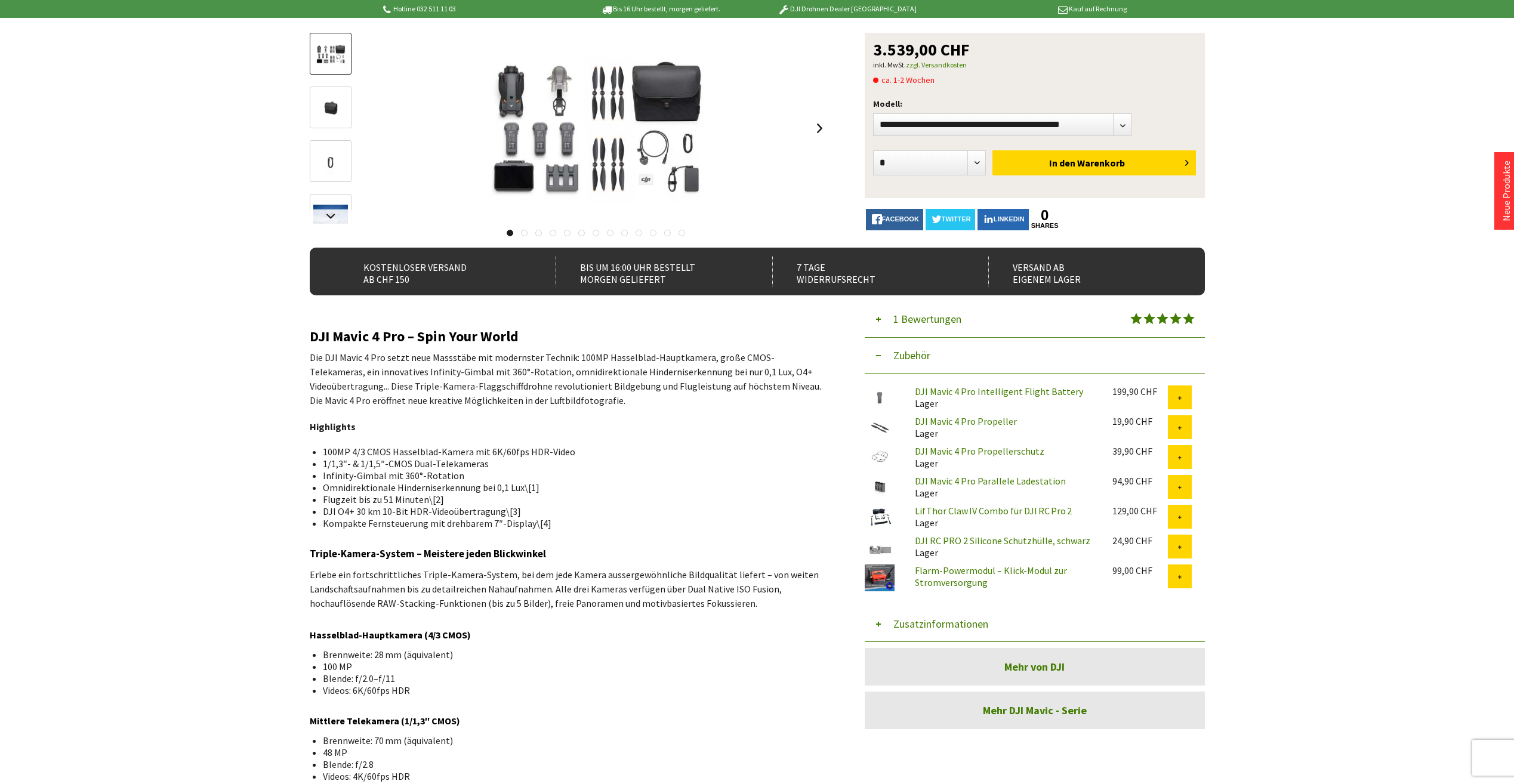
scroll to position [60, 0]
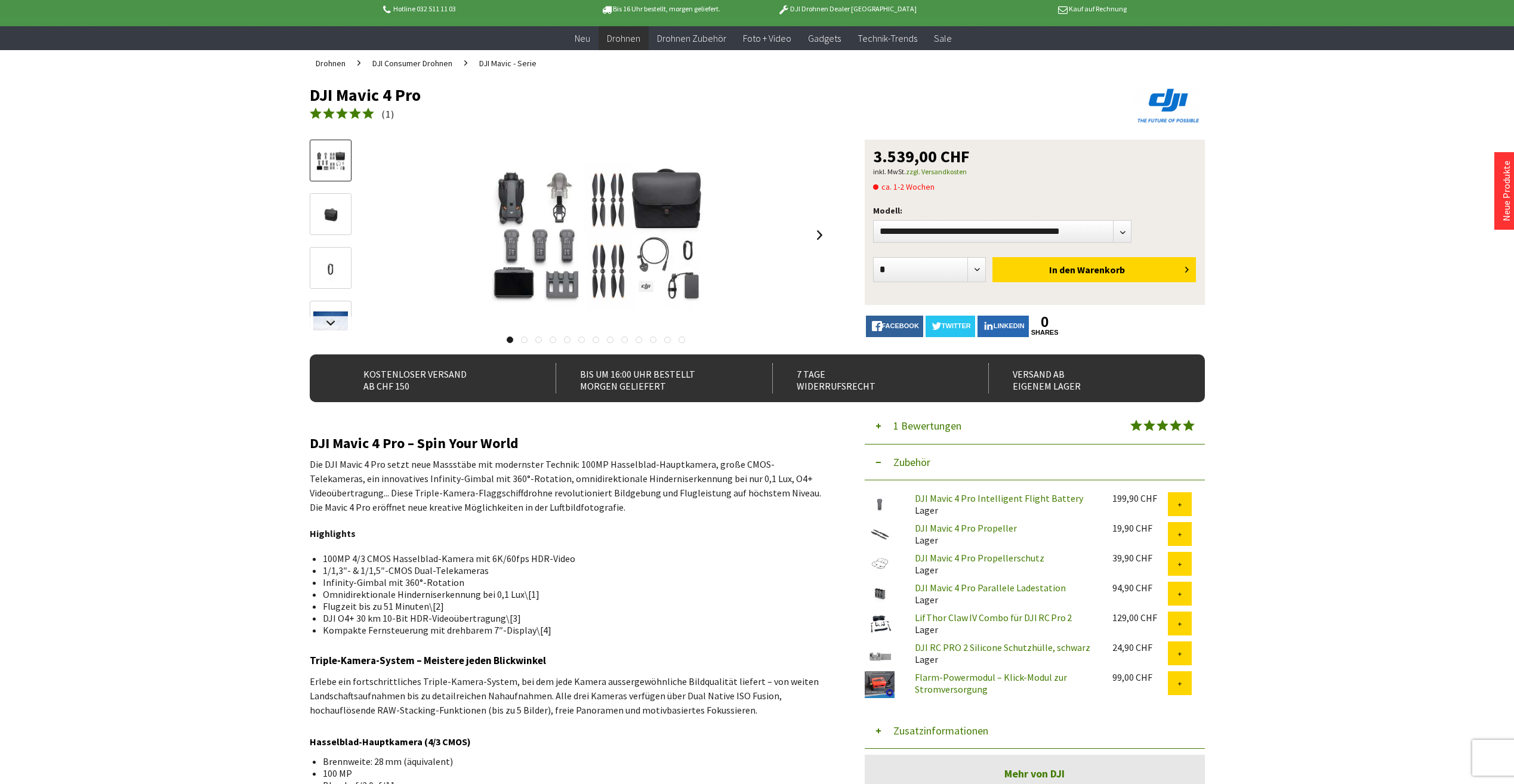
click at [888, 685] on img at bounding box center [879, 684] width 30 height 27
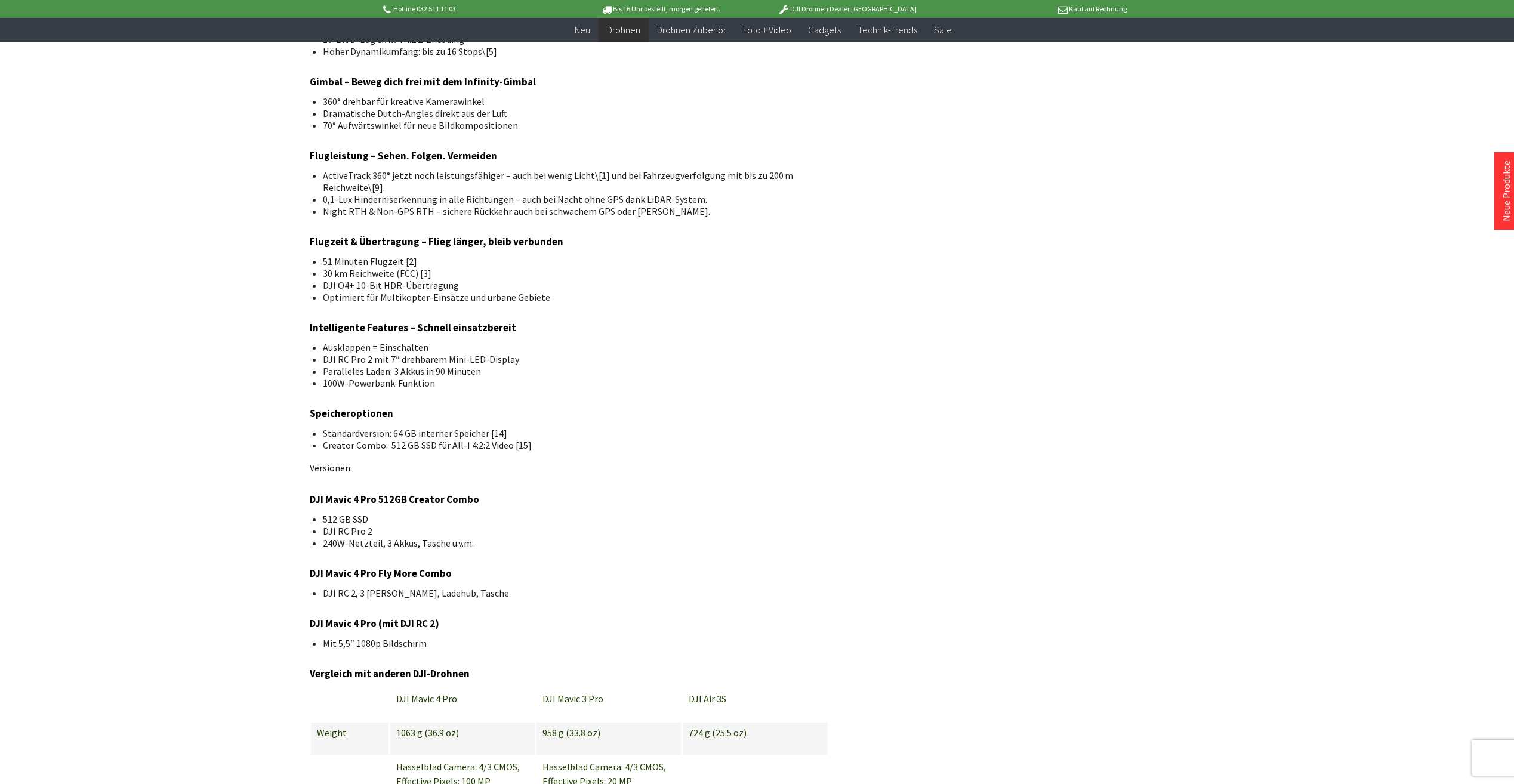
scroll to position [1134, 0]
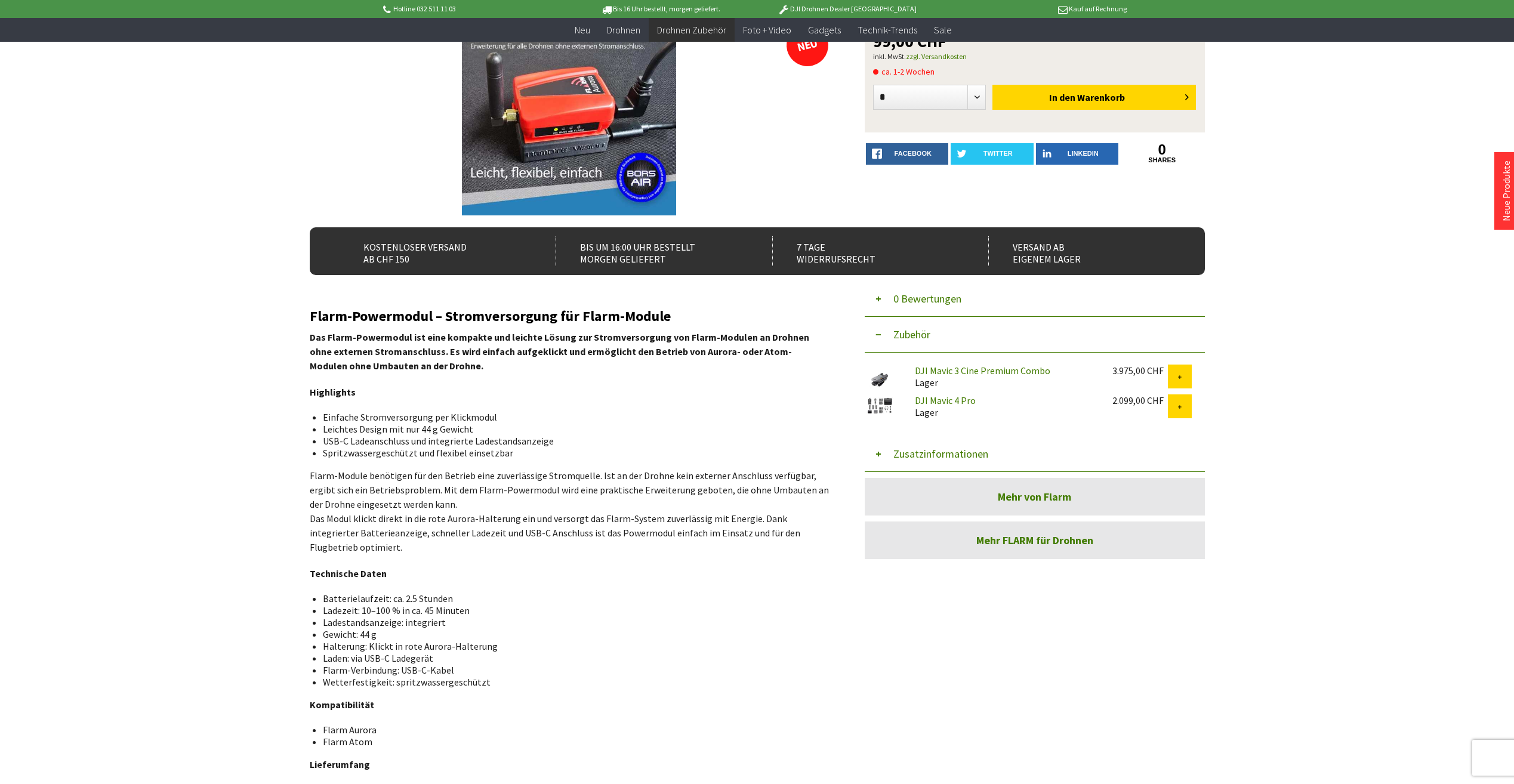
scroll to position [179, 0]
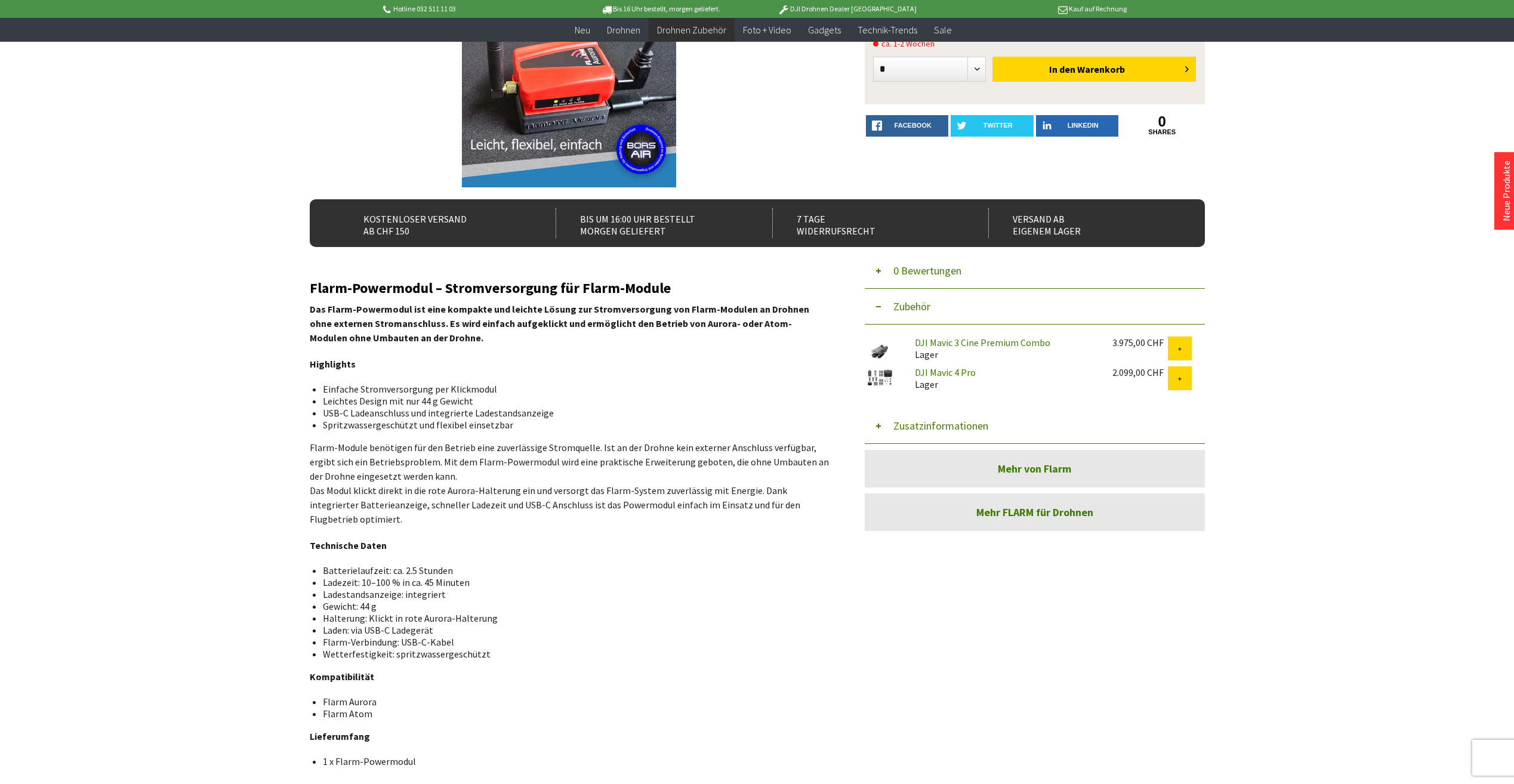
click at [1059, 478] on link "Mehr von Flarm" at bounding box center [1035, 469] width 340 height 38
click at [970, 503] on link "Mehr FLARM für Drohnen" at bounding box center [1035, 513] width 340 height 38
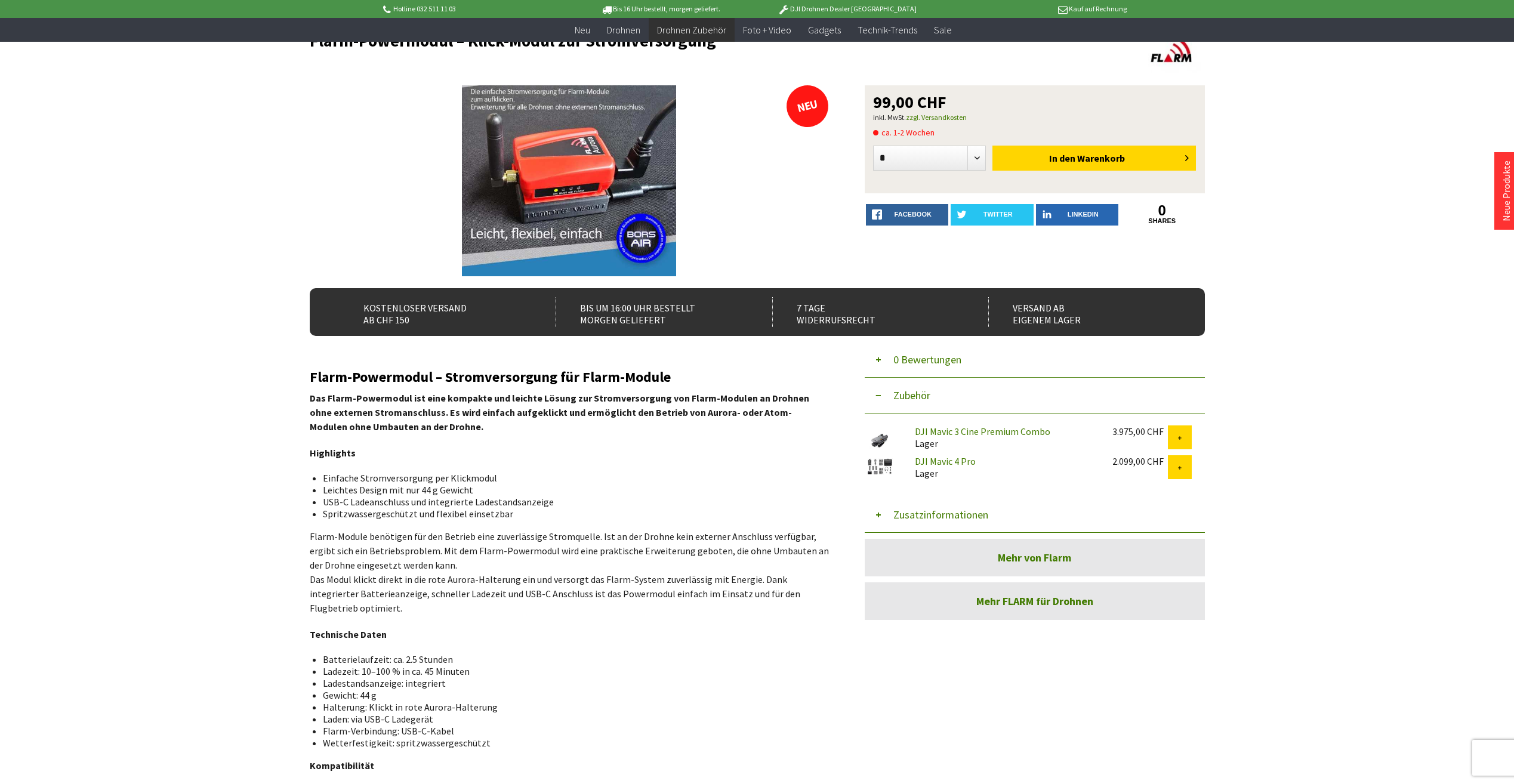
scroll to position [0, 0]
